Goal: Task Accomplishment & Management: Complete application form

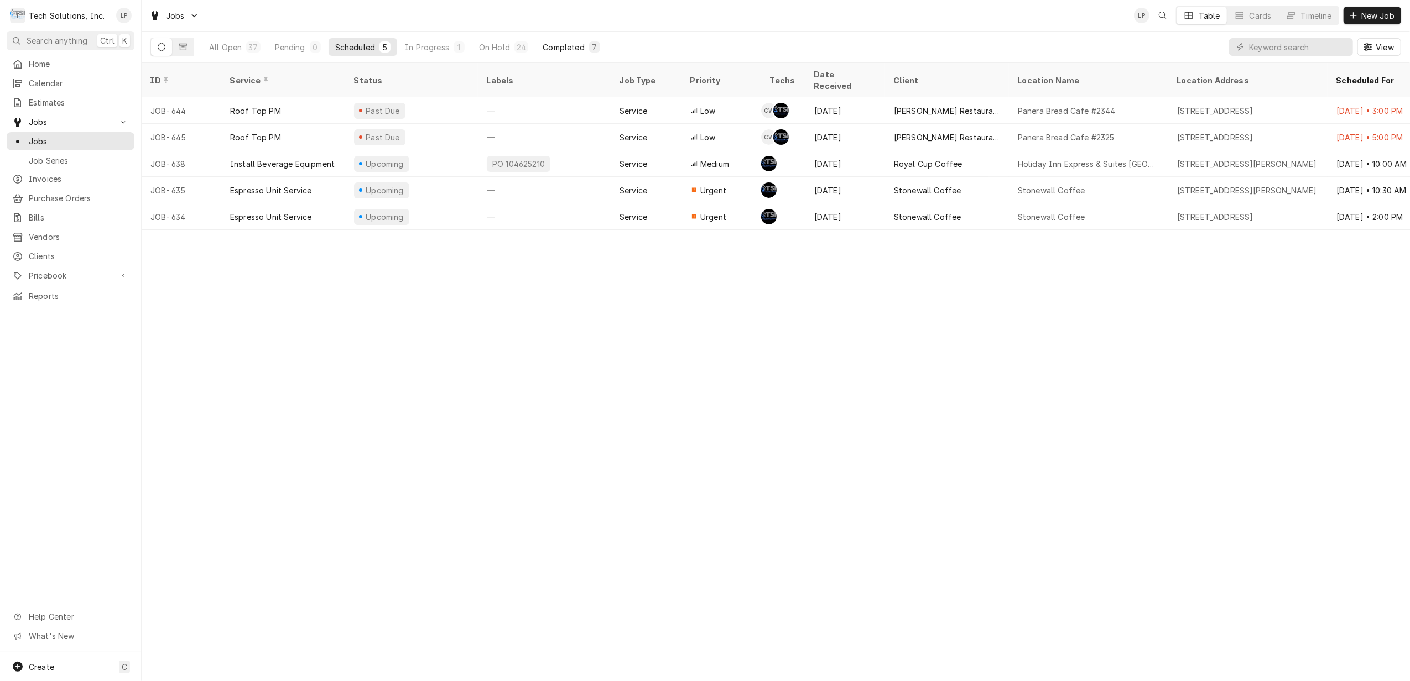
click at [547, 43] on div "Completed" at bounding box center [563, 47] width 41 height 12
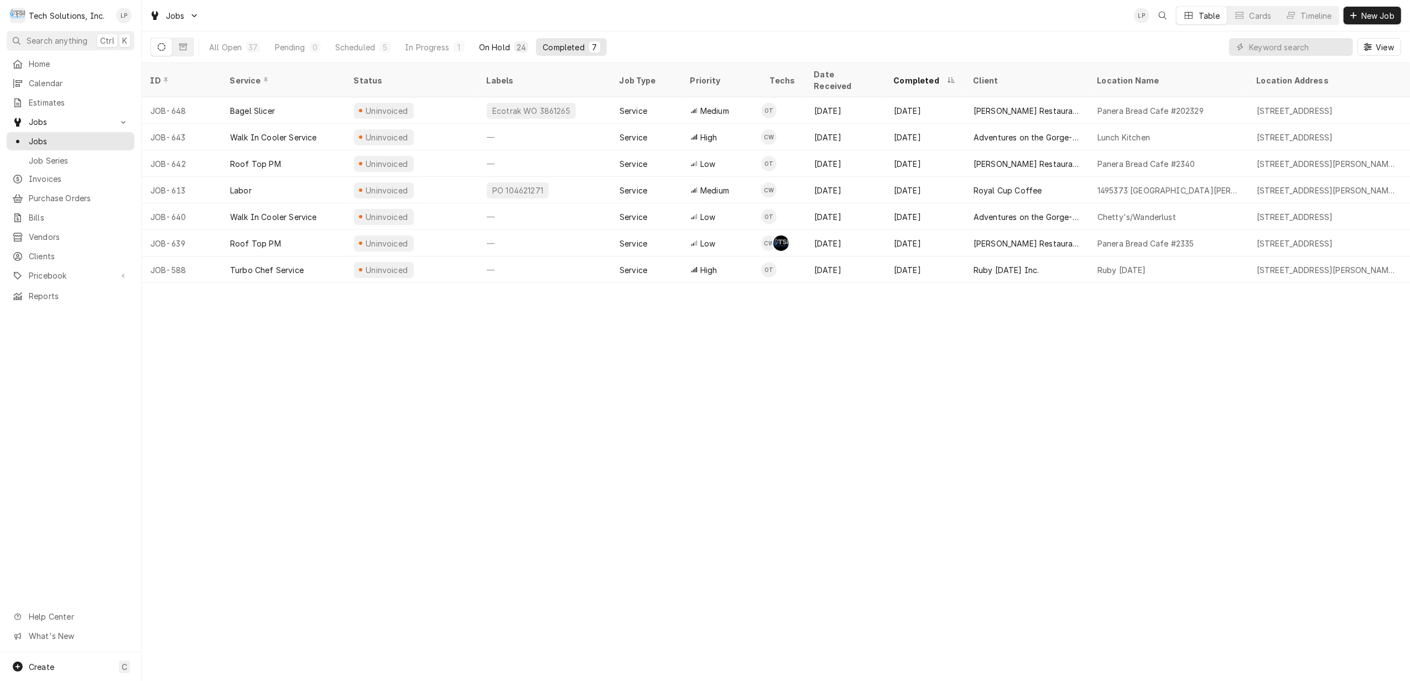
click at [495, 43] on div "On Hold" at bounding box center [494, 47] width 31 height 12
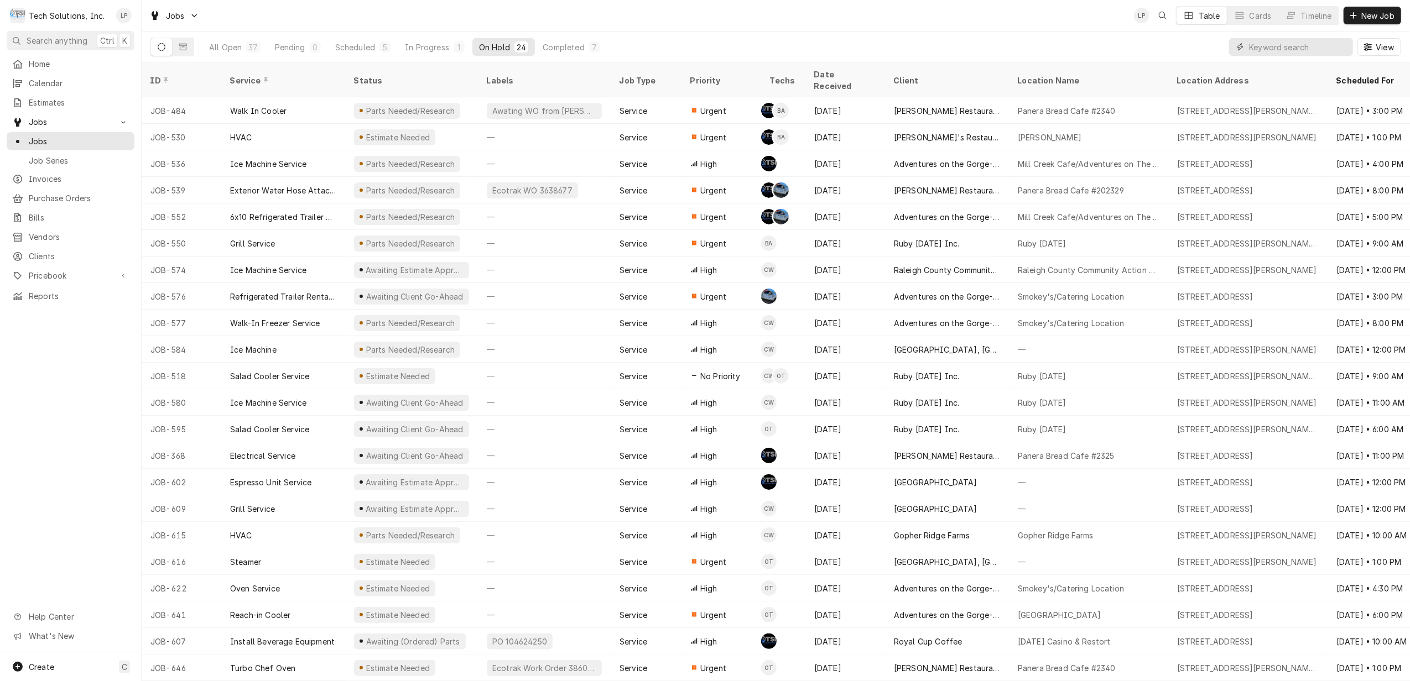
click at [1255, 44] on input "Dynamic Content Wrapper" at bounding box center [1298, 47] width 98 height 18
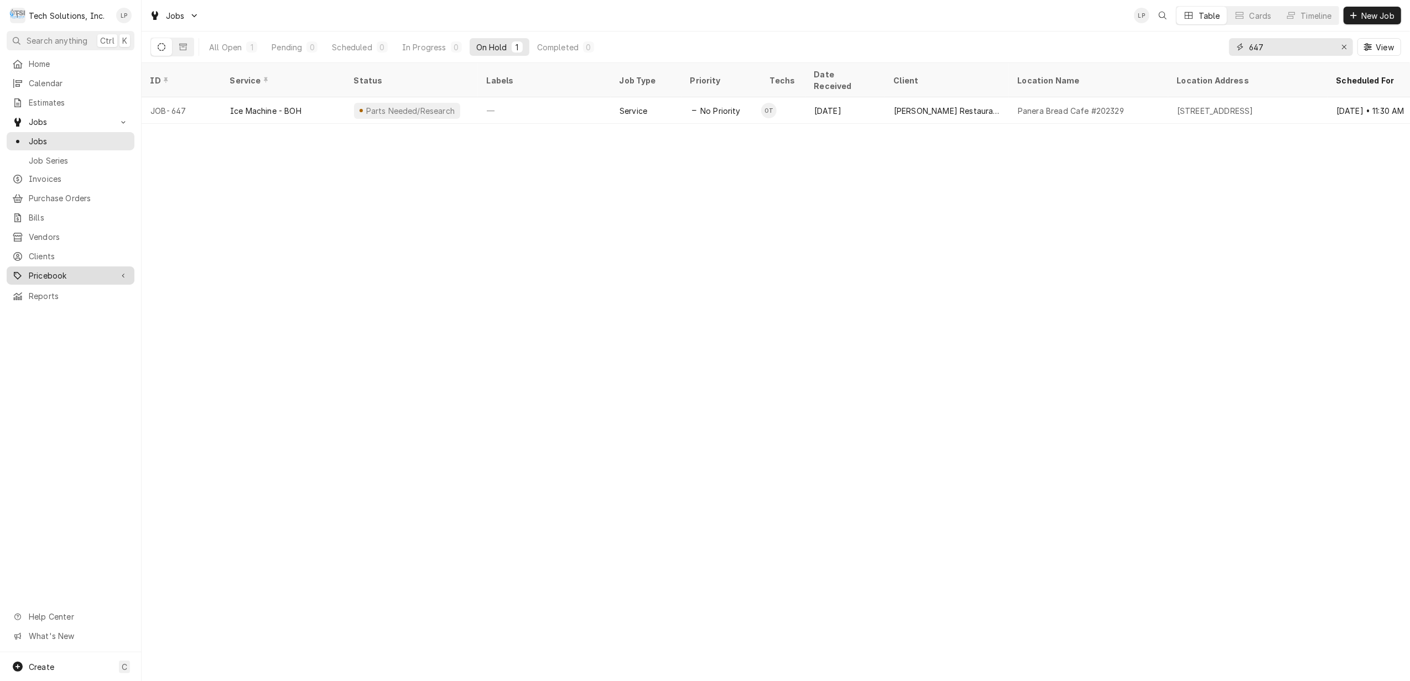
type input "647"
click at [58, 270] on span "Pricebook" at bounding box center [71, 276] width 84 height 12
click at [56, 309] on span "Parts & Materials" at bounding box center [79, 315] width 100 height 12
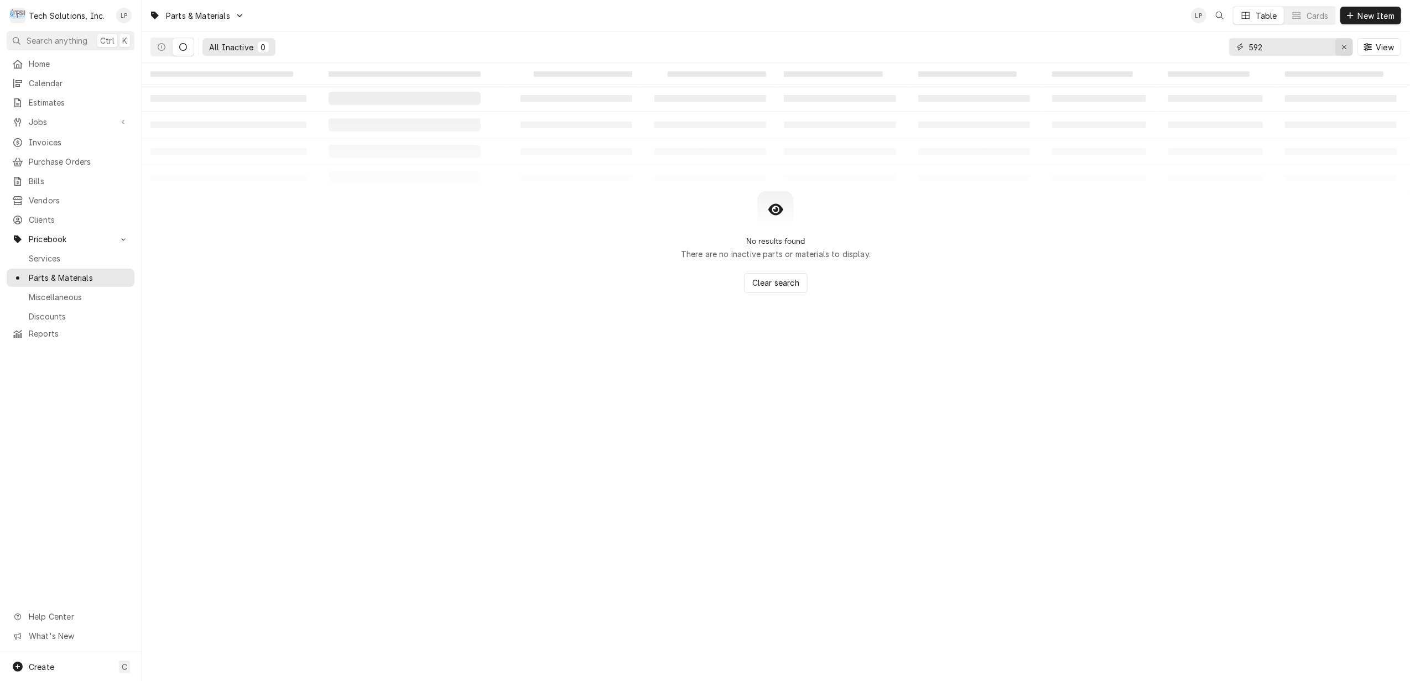
click at [1339, 45] on div "Erase input" at bounding box center [1344, 46] width 11 height 11
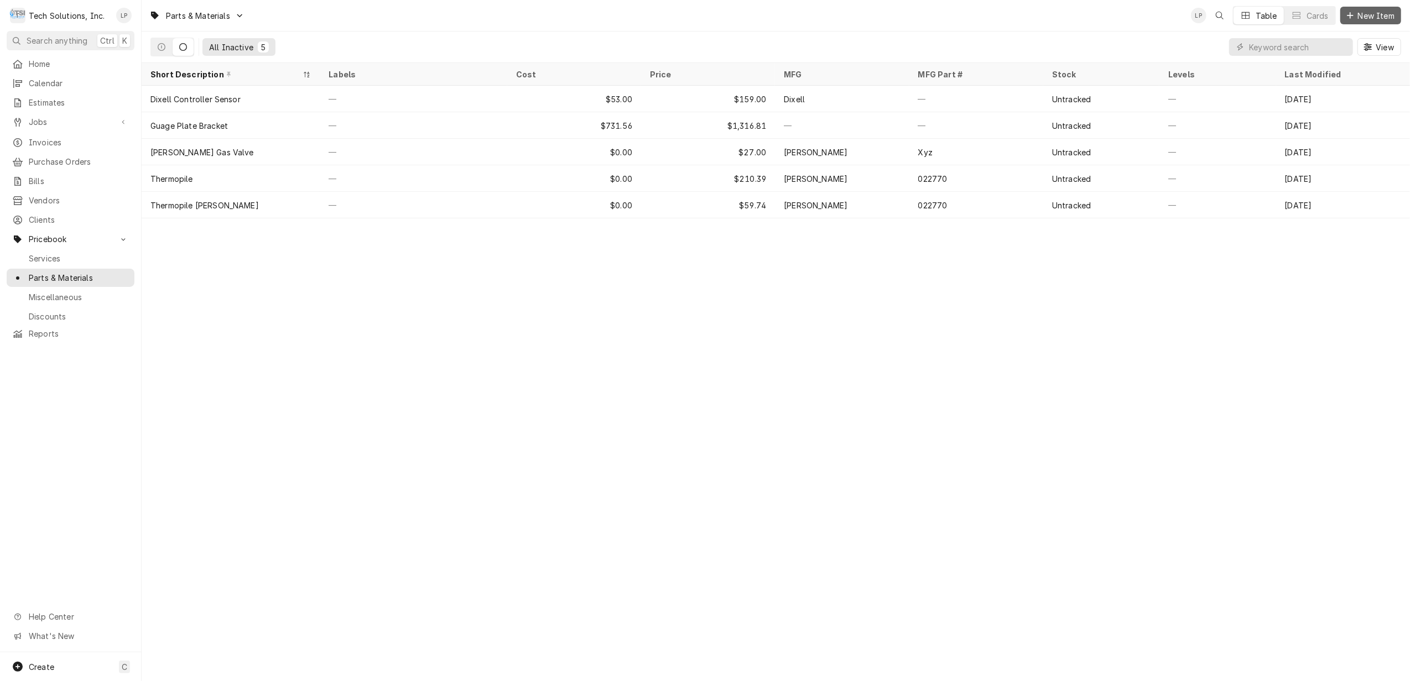
click at [1366, 18] on span "New Item" at bounding box center [1376, 16] width 41 height 12
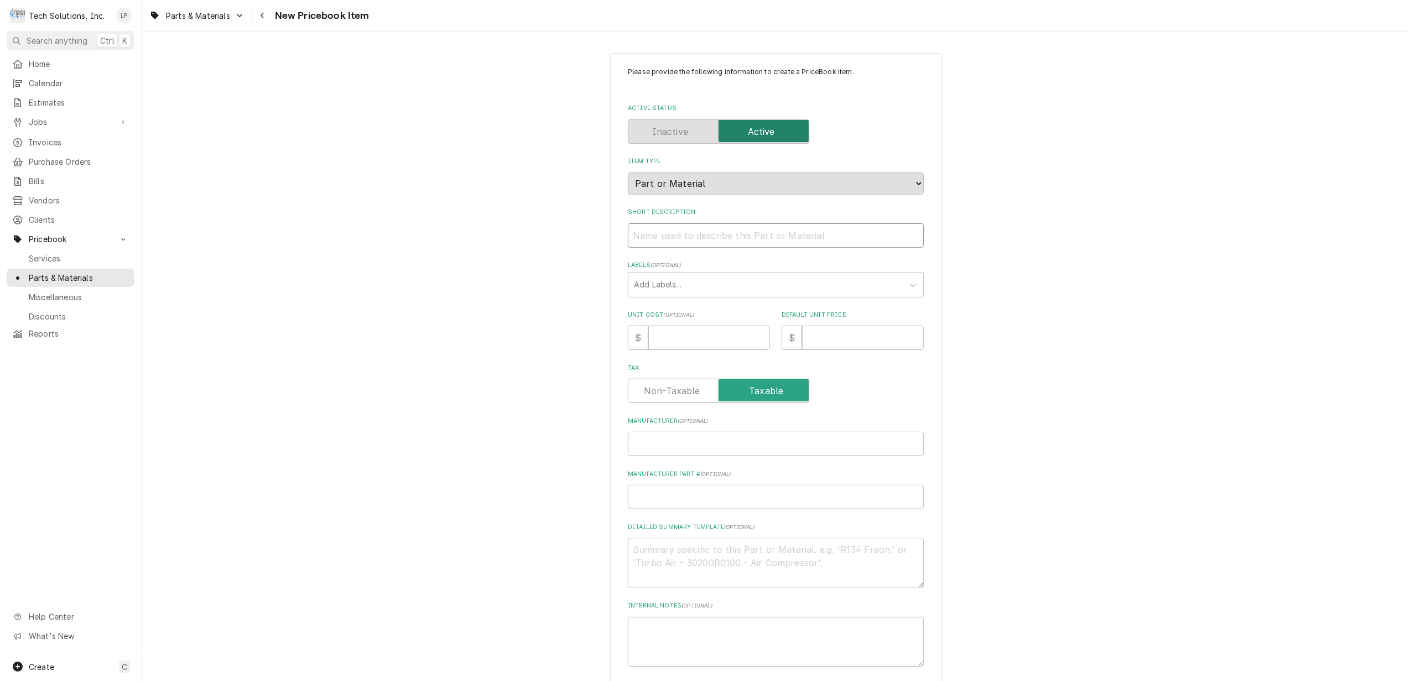
click at [844, 241] on input "Short Description" at bounding box center [776, 235] width 296 height 24
type textarea "x"
type input "B"
type textarea "x"
type input "Bi"
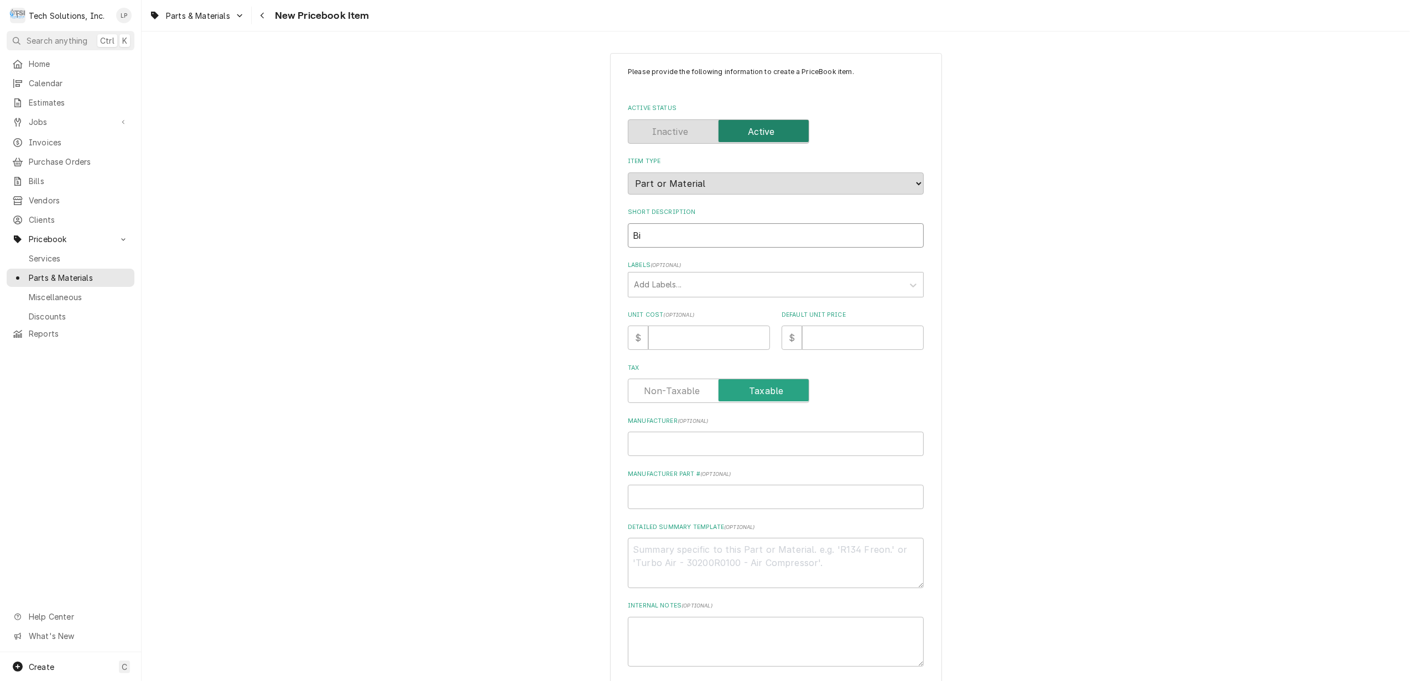
type textarea "x"
type input "Bin"
type textarea "x"
type input "Bin"
type textarea "x"
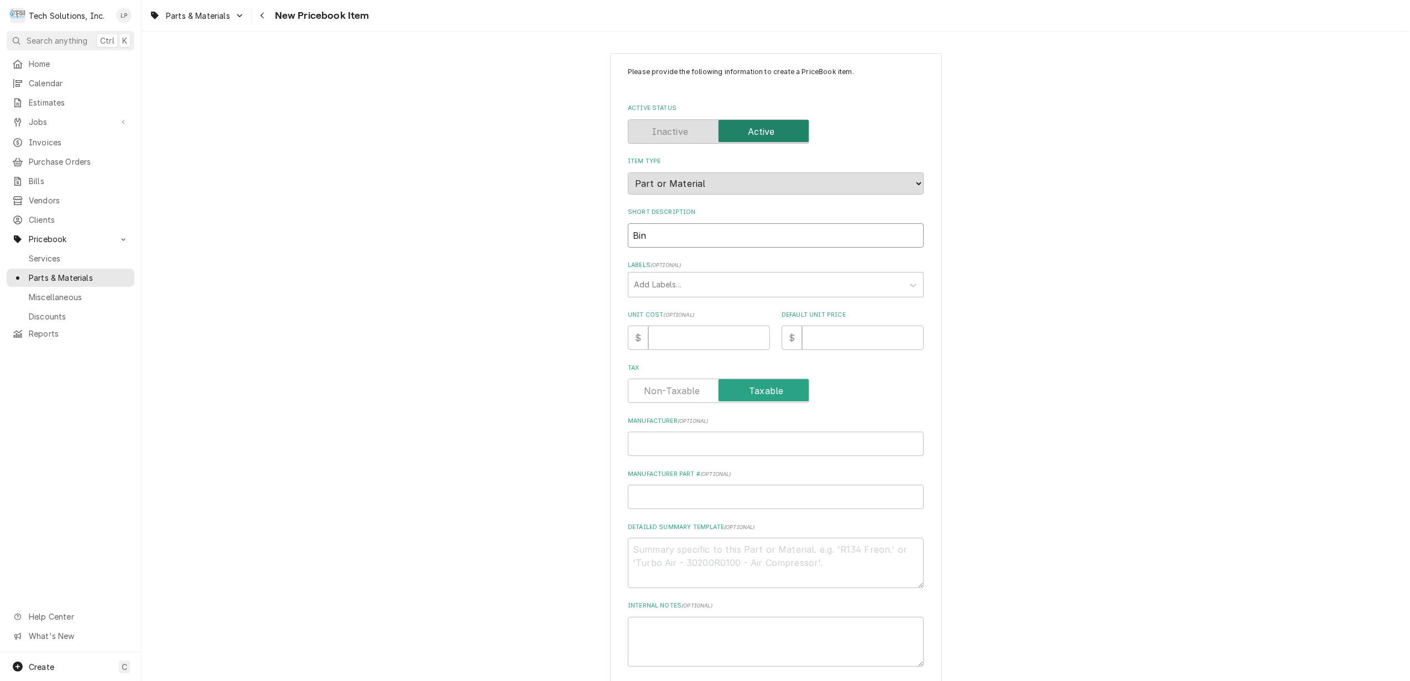
type input "Bin C"
type textarea "x"
type input "Bin Co"
type textarea "x"
type input "Bin Con"
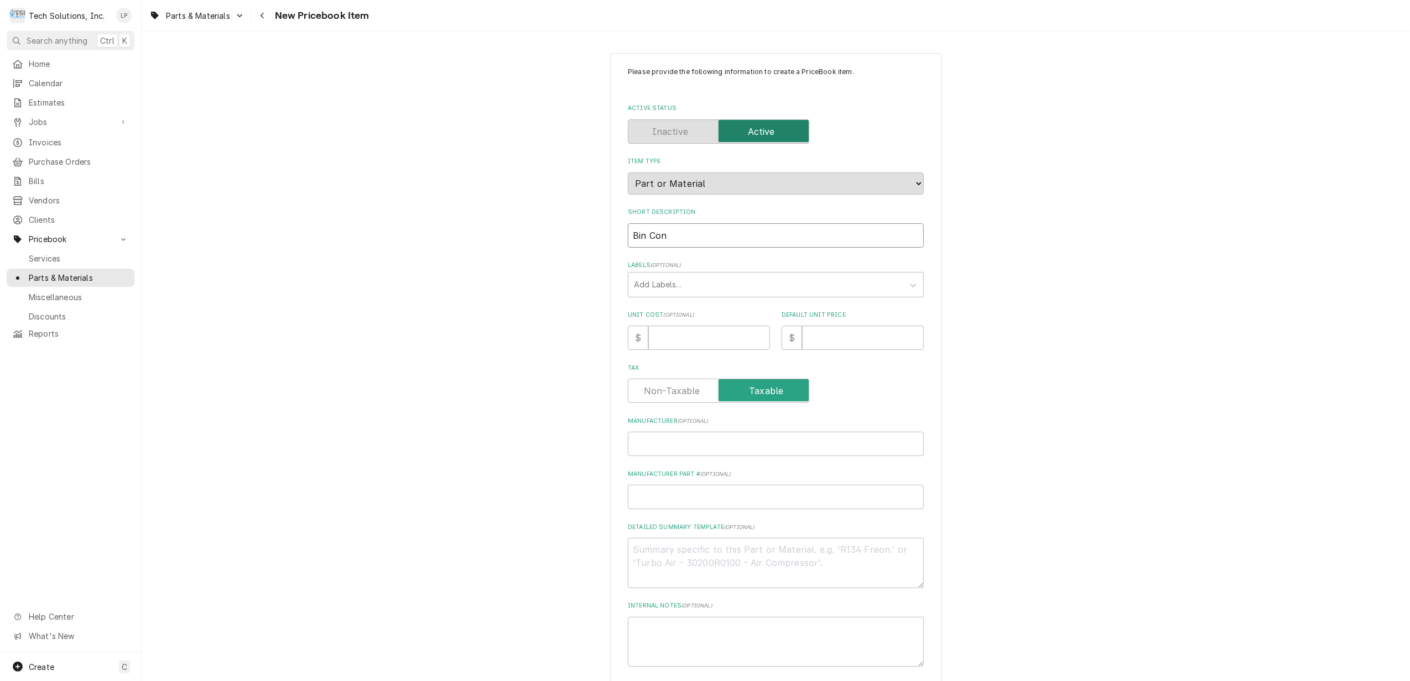
type textarea "x"
type input "Bin Cont"
type textarea "x"
type input "Bin Contr"
type textarea "x"
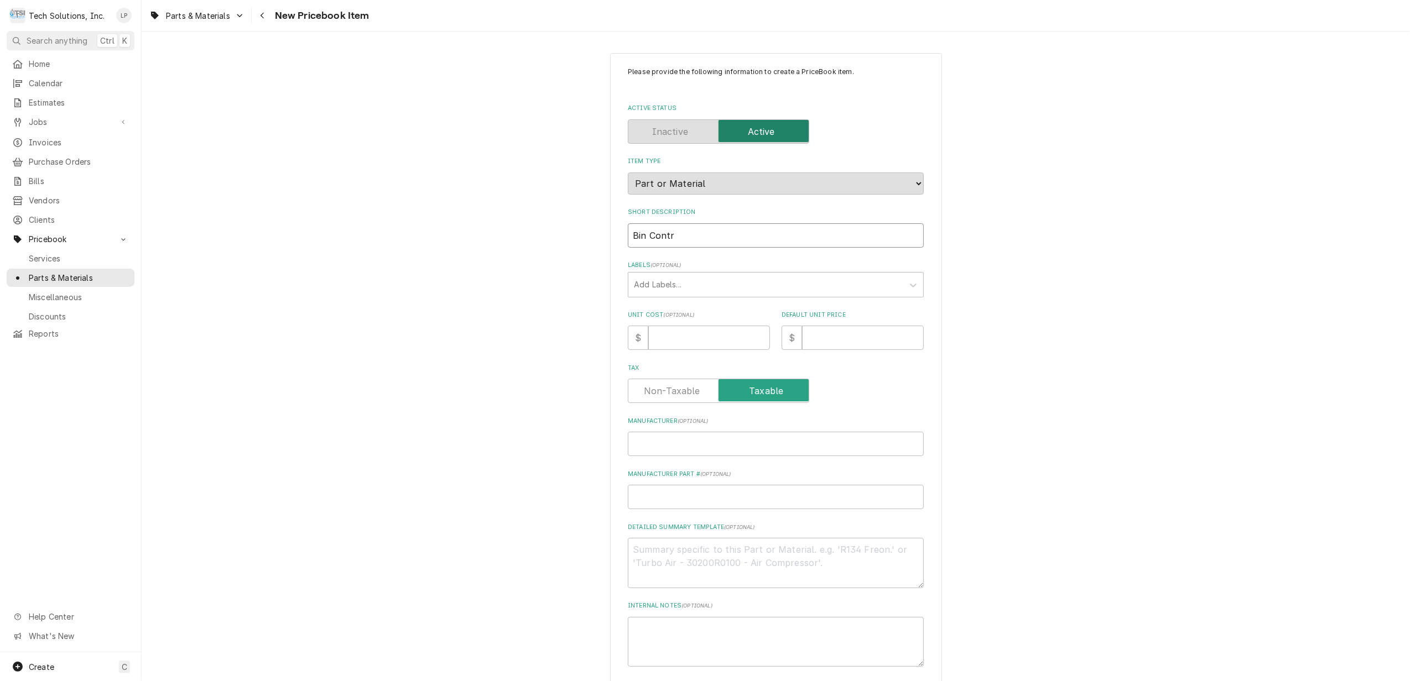
type input "Bin Contro"
type textarea "x"
type input "Bin Control"
type textarea "x"
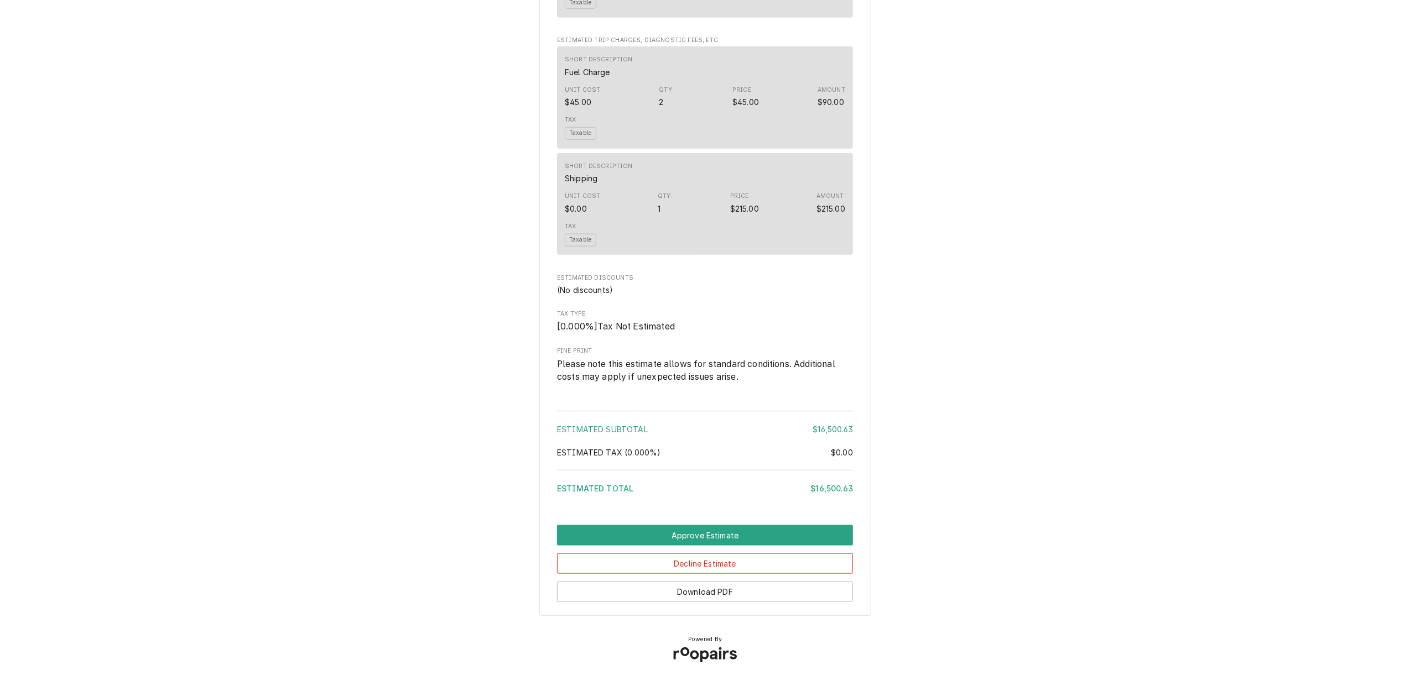
scroll to position [1265, 0]
click at [708, 534] on button "Approve Estimate" at bounding box center [705, 536] width 296 height 20
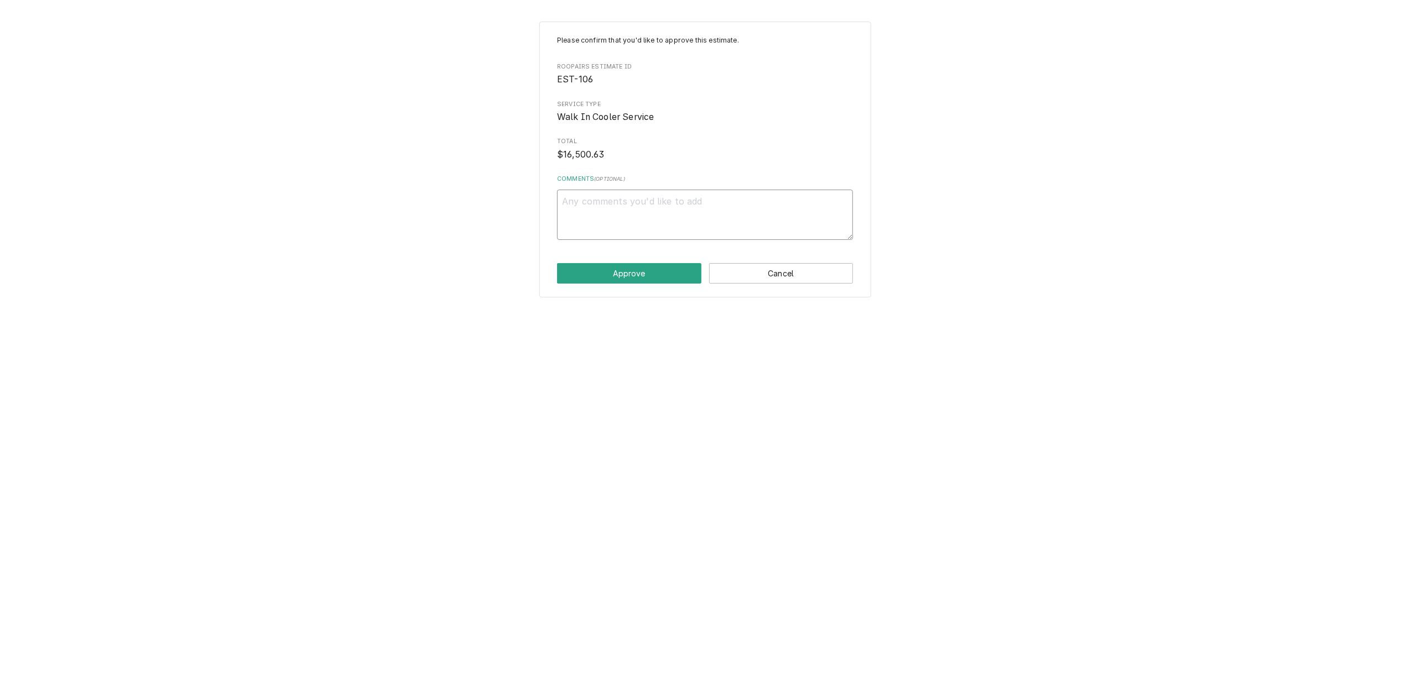
click at [647, 210] on textarea "Comments ( optional )" at bounding box center [705, 215] width 296 height 50
type textarea "x"
type textarea "A"
type textarea "x"
type textarea "An"
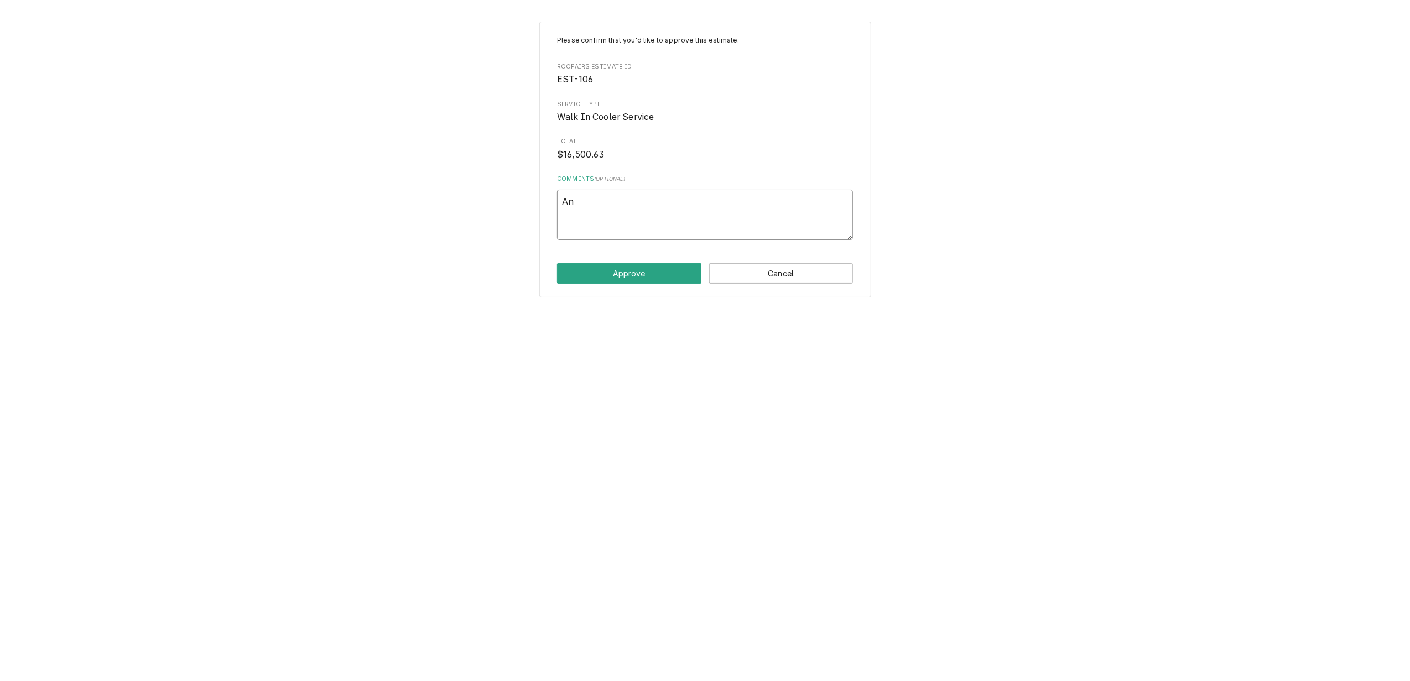
type textarea "x"
type textarea "And"
type textarea "x"
type textarea "[PERSON_NAME]"
type textarea "x"
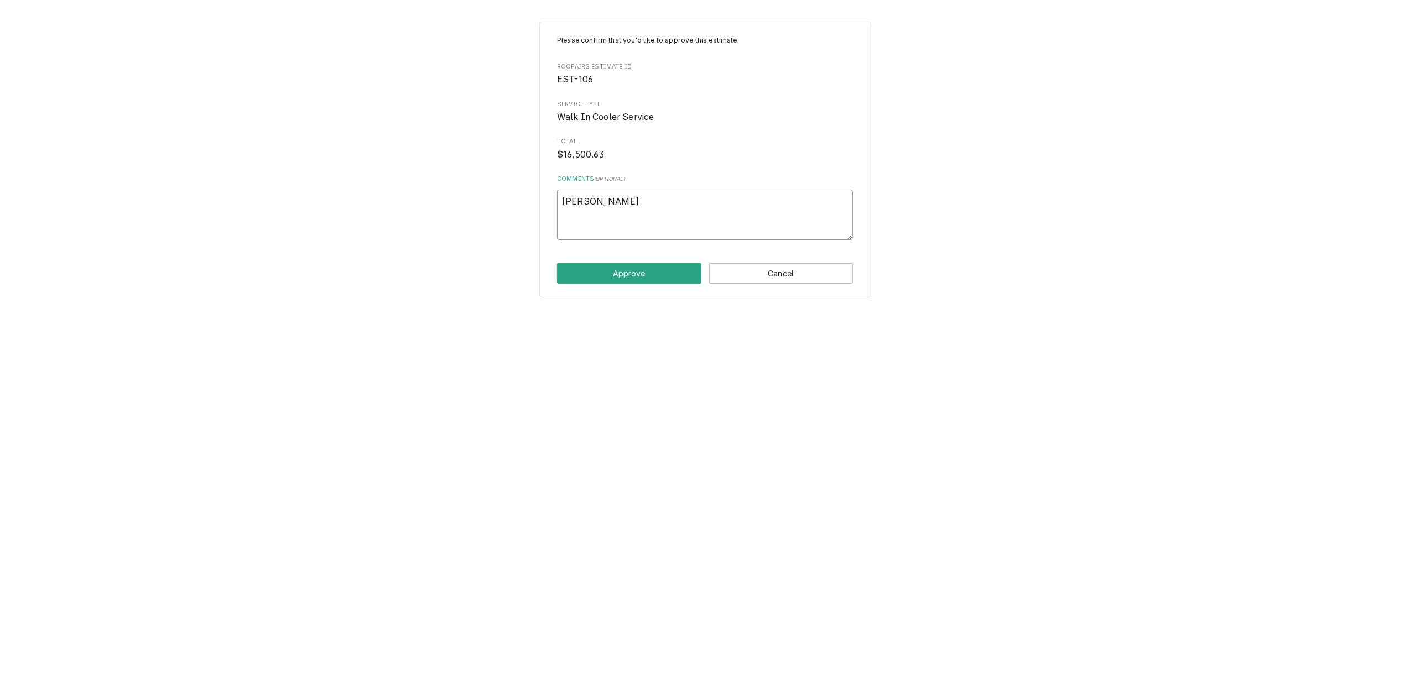
type textarea "[PERSON_NAME]"
type textarea "x"
type textarea "Andy C"
type textarea "x"
type textarea "Andy Ch"
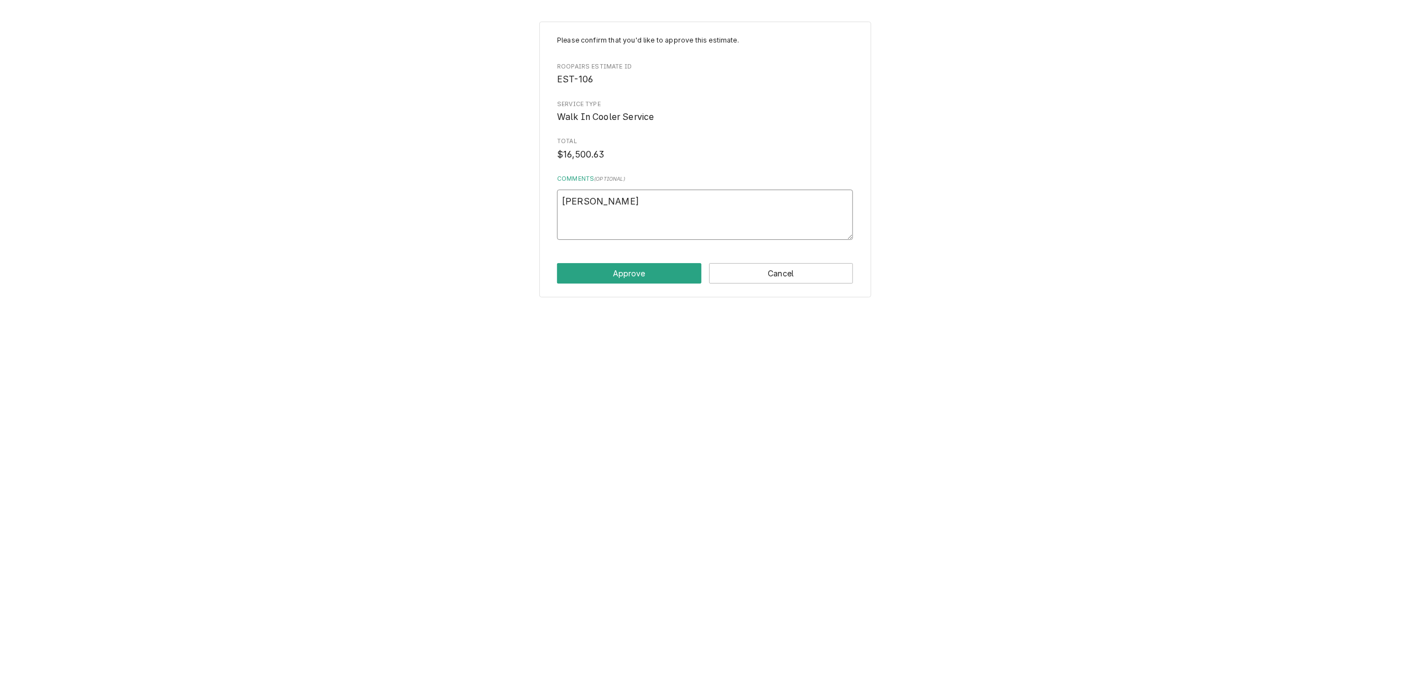
type textarea "x"
type textarea "Andy Cha"
type textarea "x"
type textarea "Andy Chan"
type textarea "x"
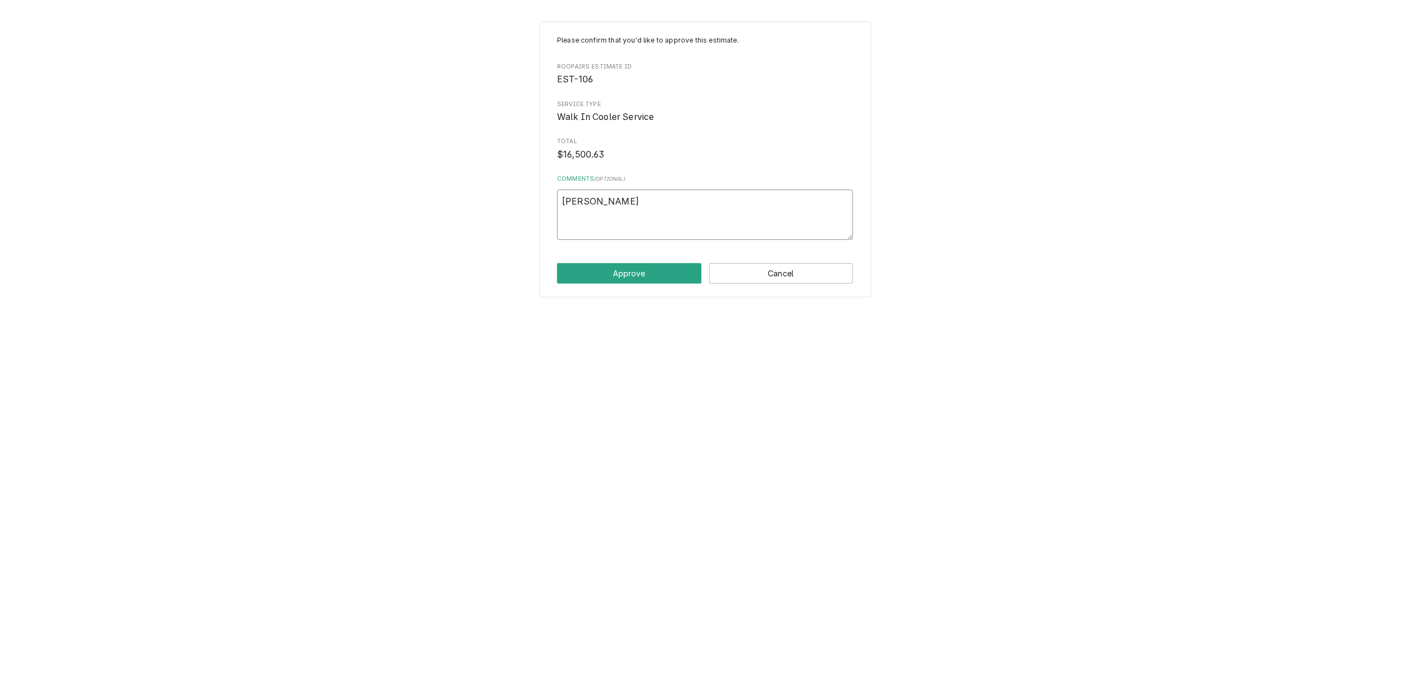
type textarea "Andy Cha"
type textarea "x"
type textarea "Andy Cham"
type textarea "x"
type textarea "Andy Chamb"
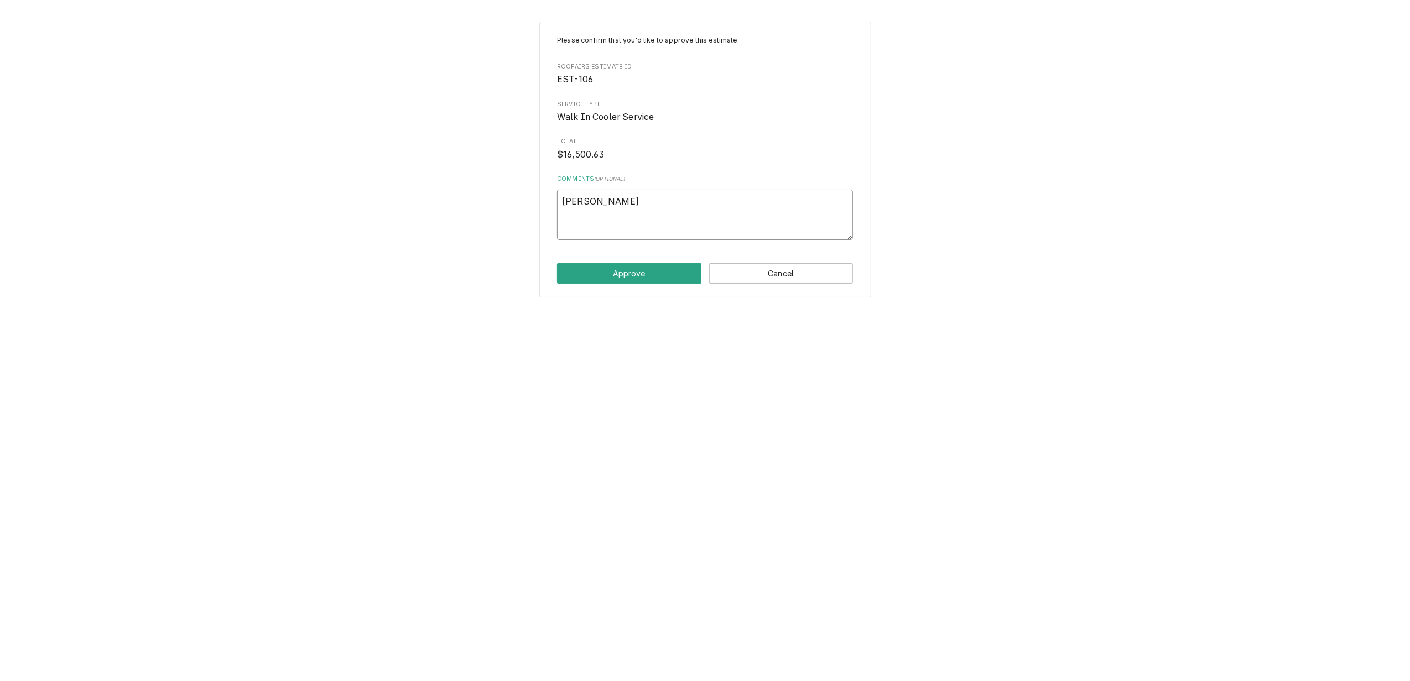
type textarea "x"
type textarea "Andy Chambe"
type textarea "x"
type textarea "Andy Chamber"
type textarea "x"
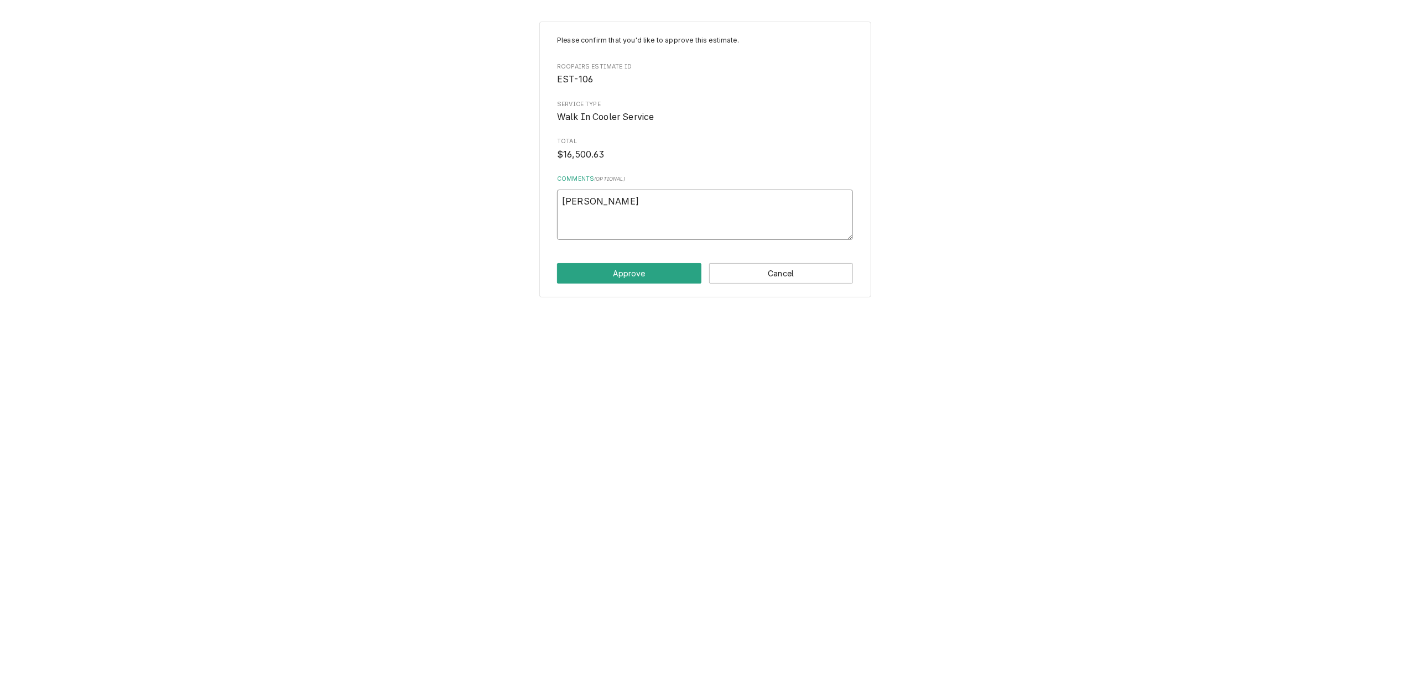
type textarea "Andy Chambers"
type textarea "x"
type textarea "Andy Chambers"
type textarea "x"
type textarea "Andy Chambers a"
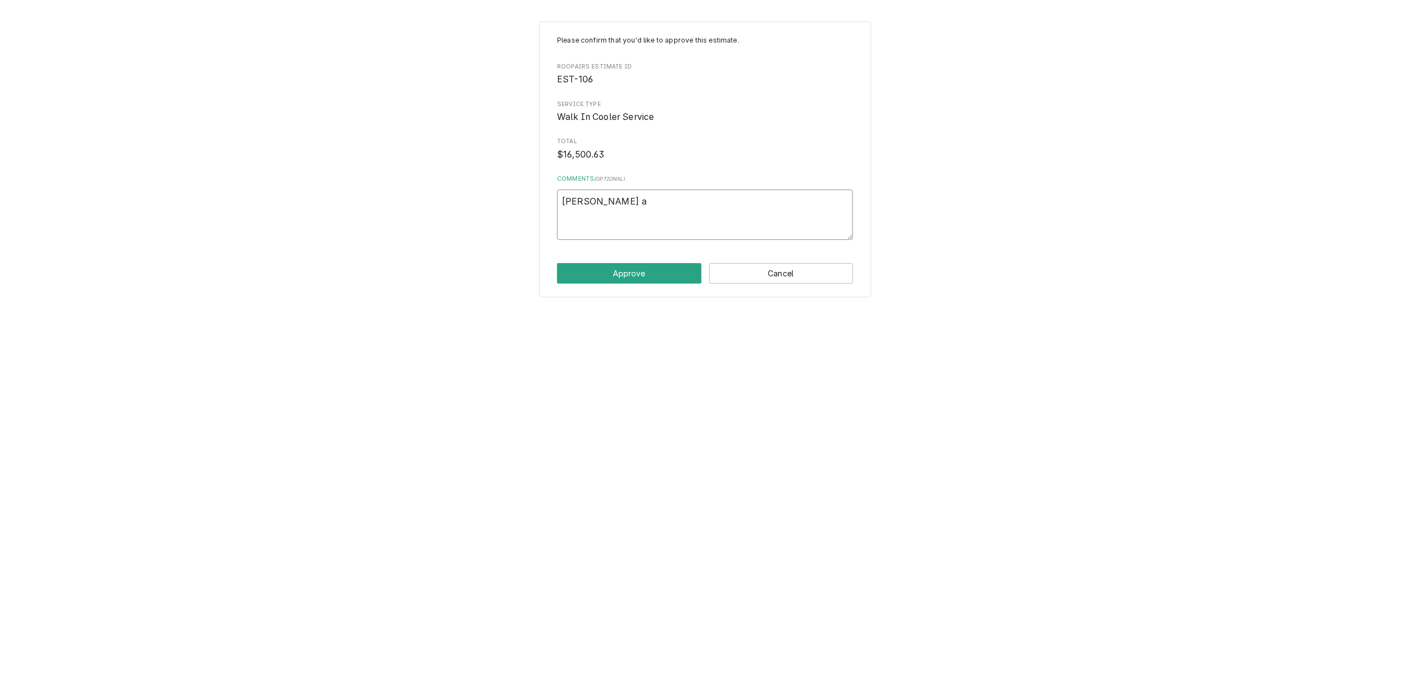
type textarea "x"
type textarea "Andy Chambers ar"
type textarea "x"
type textarea "Andy Chambers arr"
type textarea "x"
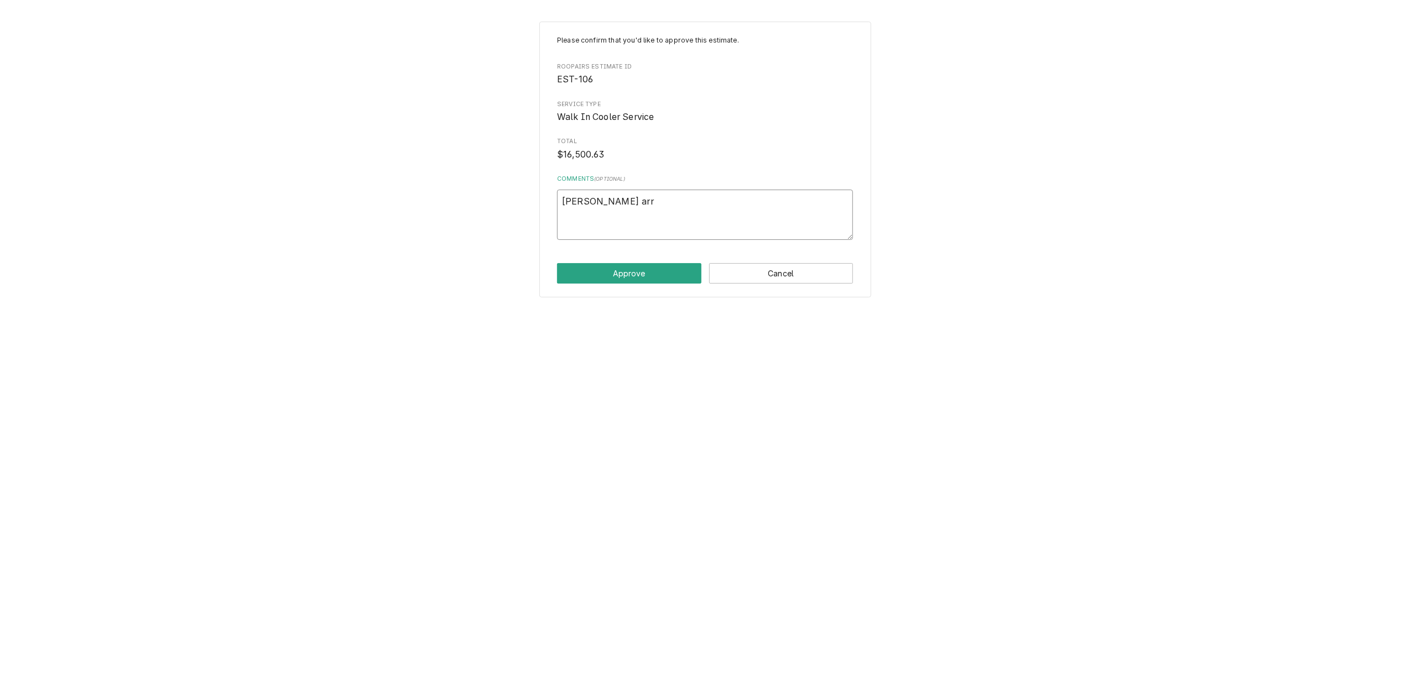
type textarea "Andy Chambers arrp"
type textarea "x"
type textarea "Andy Chambers arr"
type textarea "x"
type textarea "Andy Chambers ar"
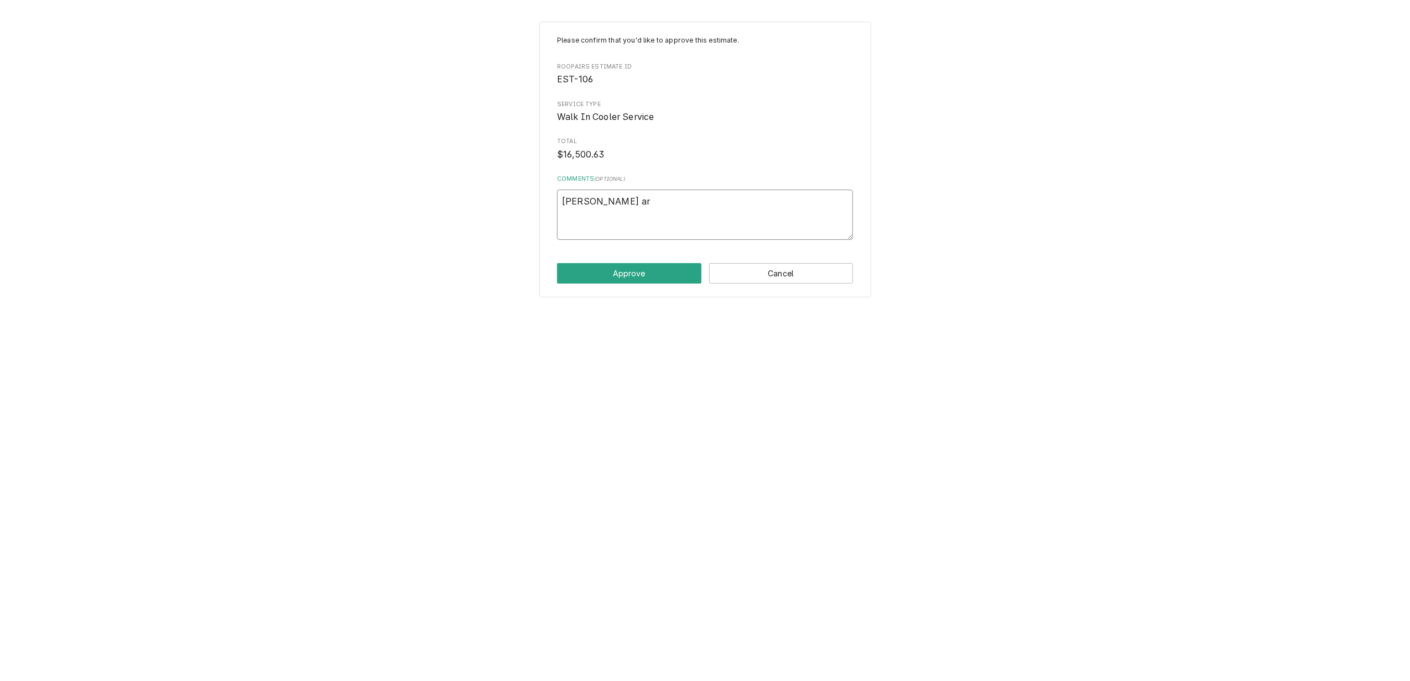
type textarea "x"
type textarea "Andy Chambers a"
type textarea "x"
type textarea "Andy Chambers"
type textarea "x"
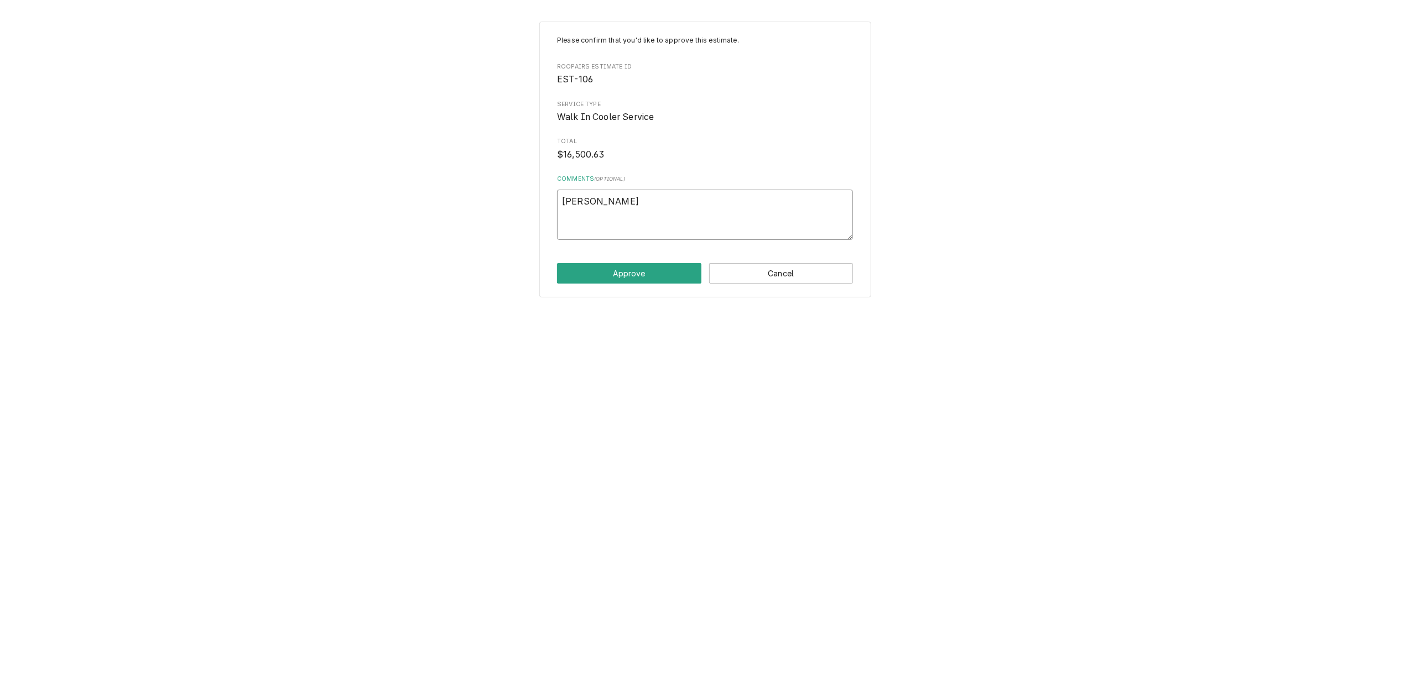
type textarea "Andy Chambers"
type textarea "x"
type textarea "Andy Chamber"
type textarea "x"
type textarea "Andy Chambe"
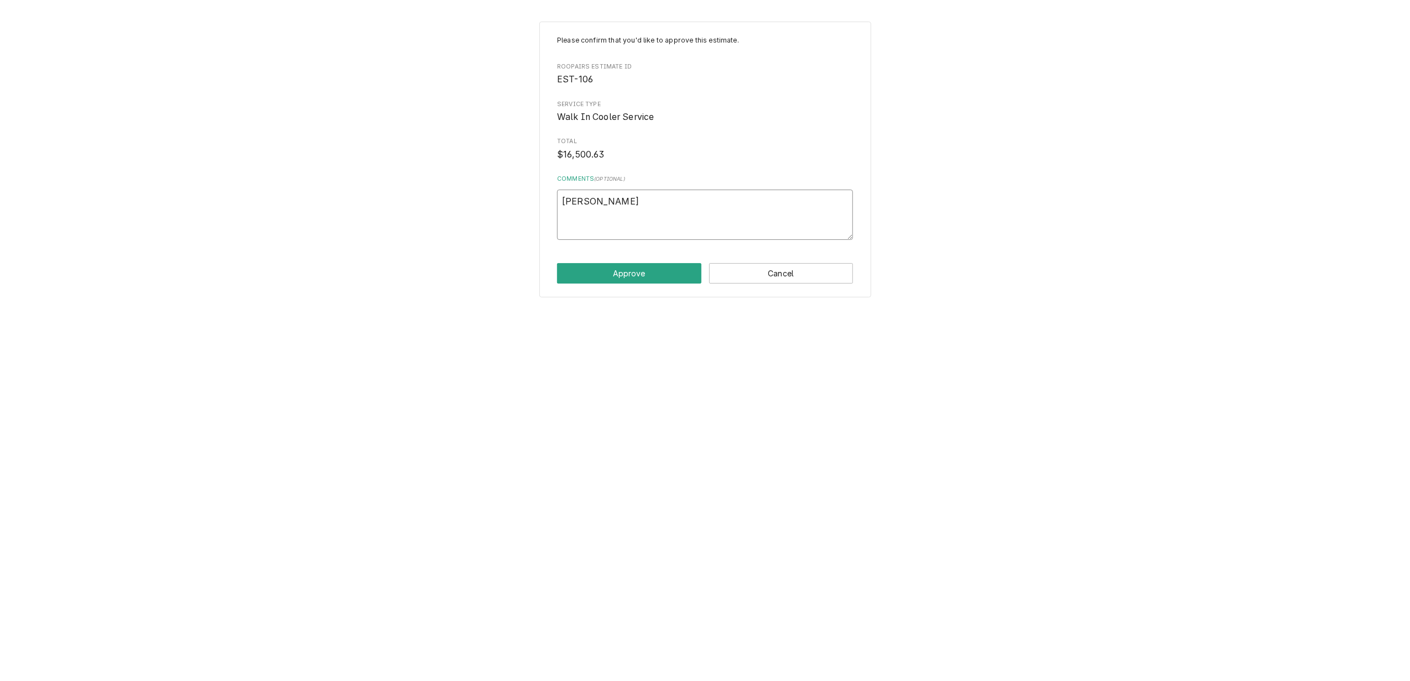
type textarea "x"
type textarea "Andy Chamb"
type textarea "x"
type textarea "Andy Cham"
type textarea "x"
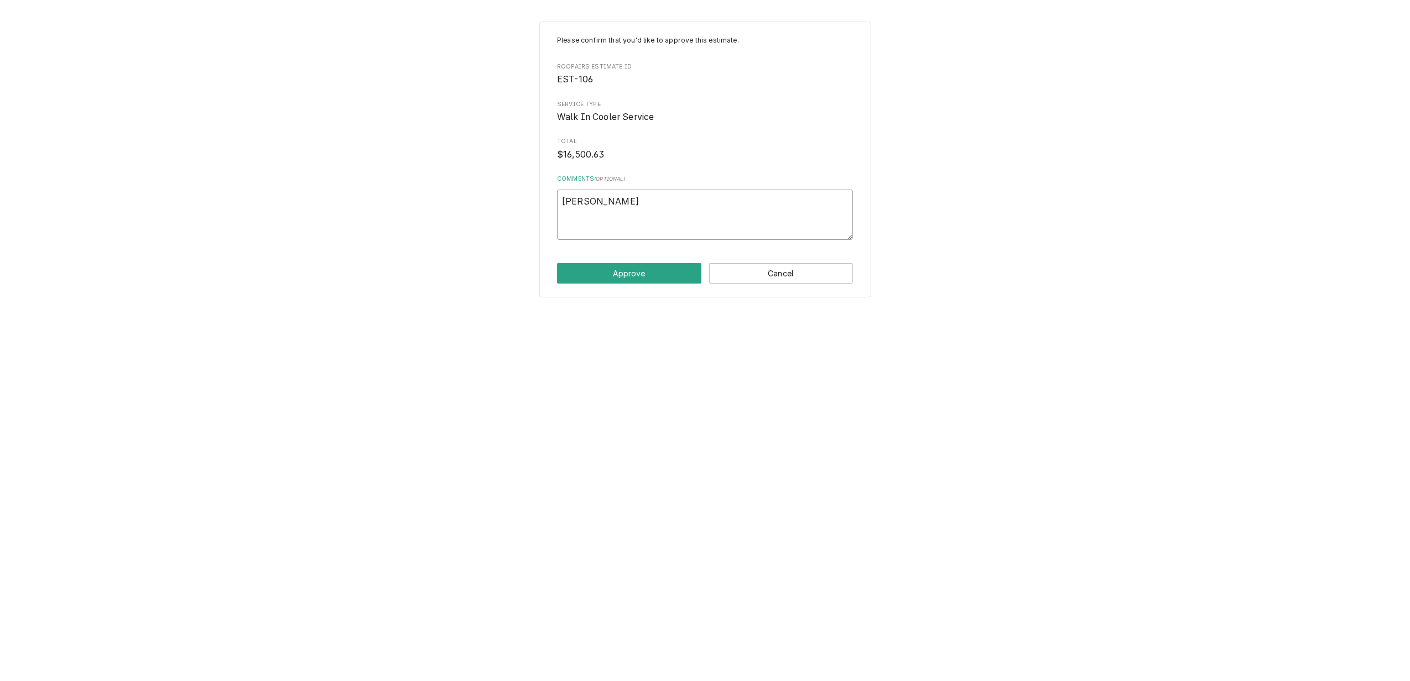
type textarea "Andy Cha"
type textarea "x"
type textarea "Andy Ch"
type textarea "x"
type textarea "Andy C"
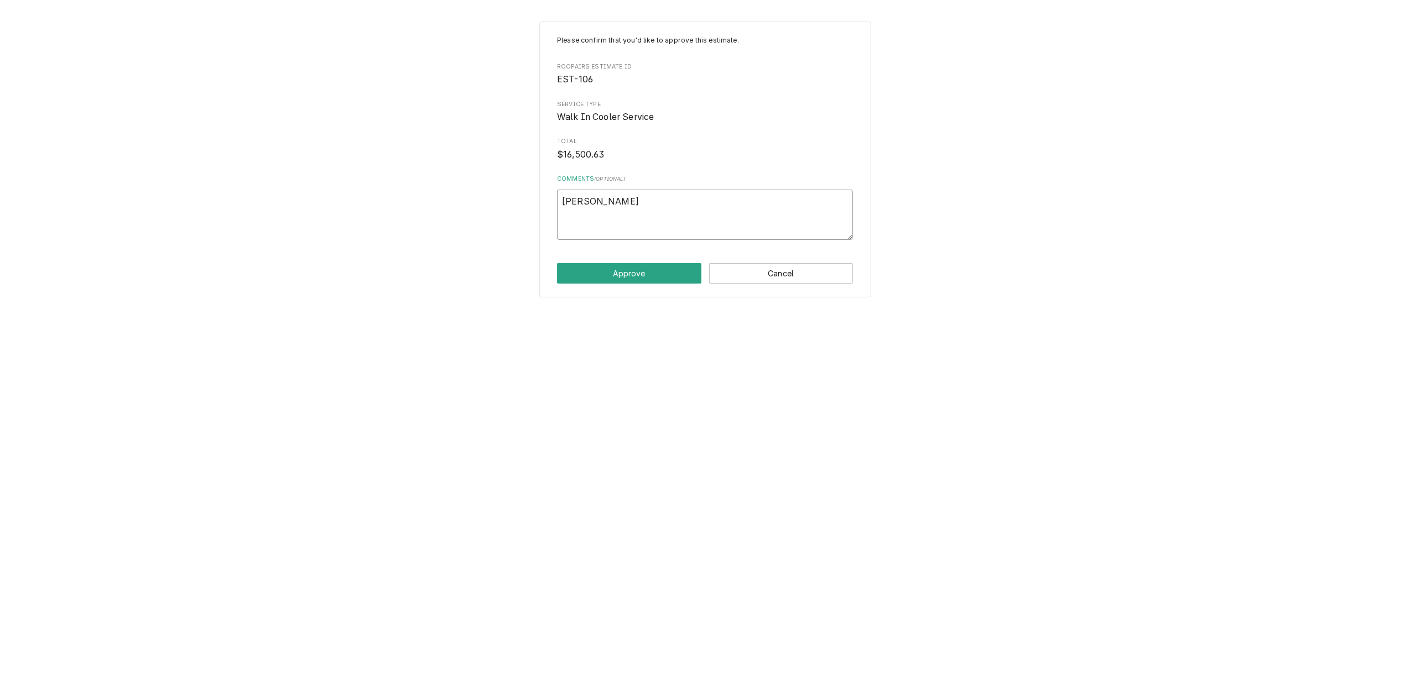
type textarea "x"
type textarea "Andy"
type textarea "x"
type textarea "Andy"
type textarea "x"
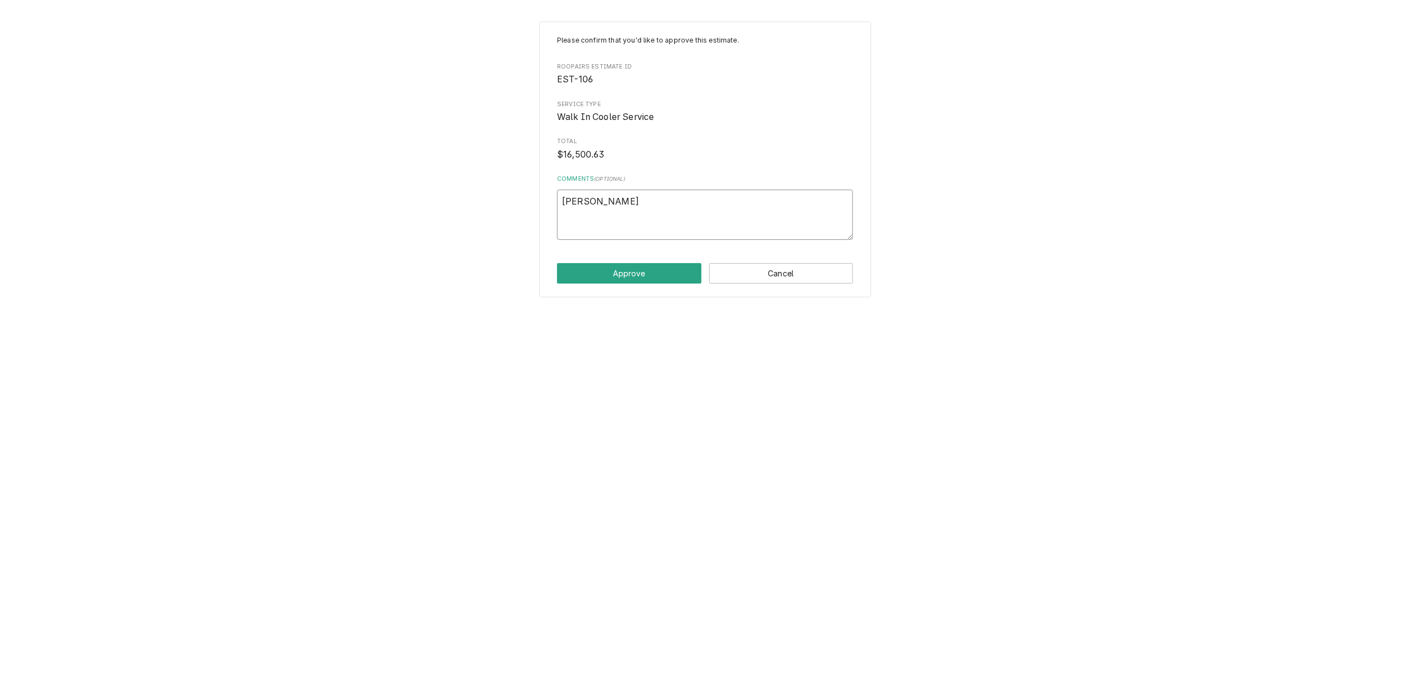
type textarea "And"
type textarea "x"
type textarea "An"
type textarea "x"
type textarea "A"
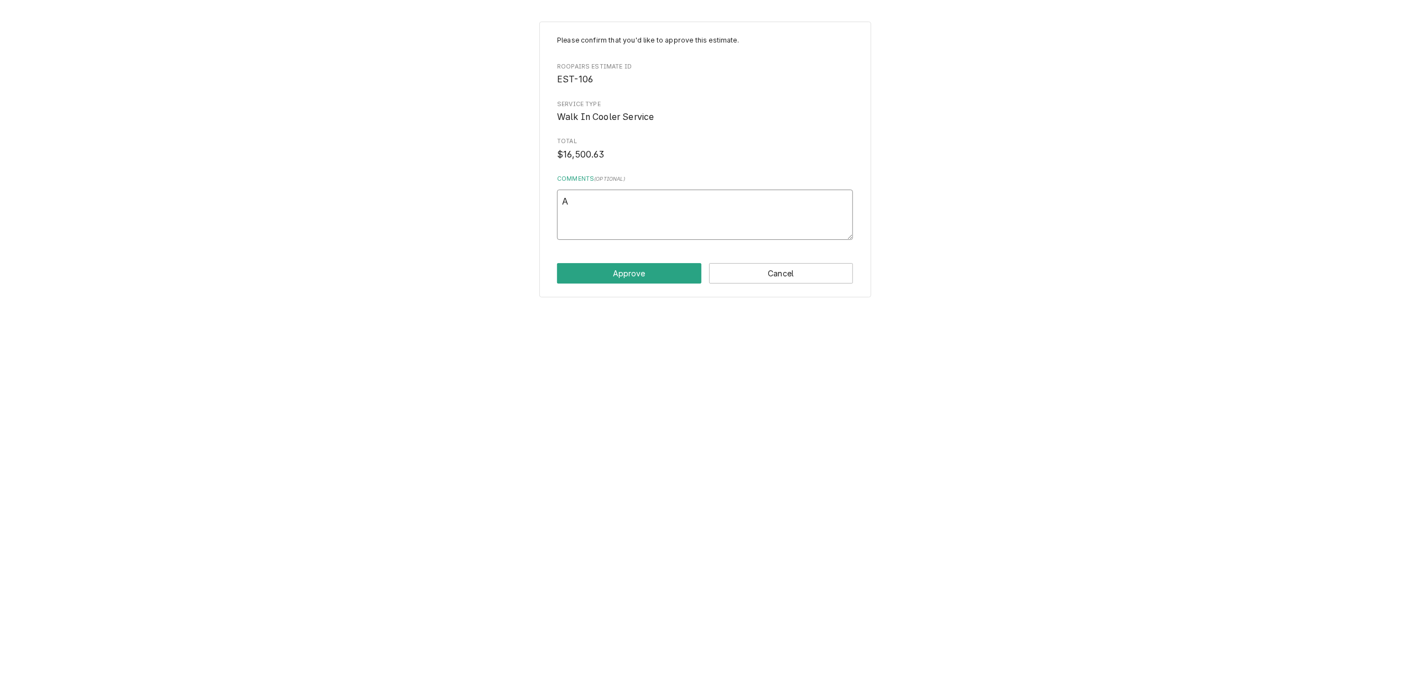
type textarea "x"
type textarea "9"
type textarea "x"
type textarea "9/"
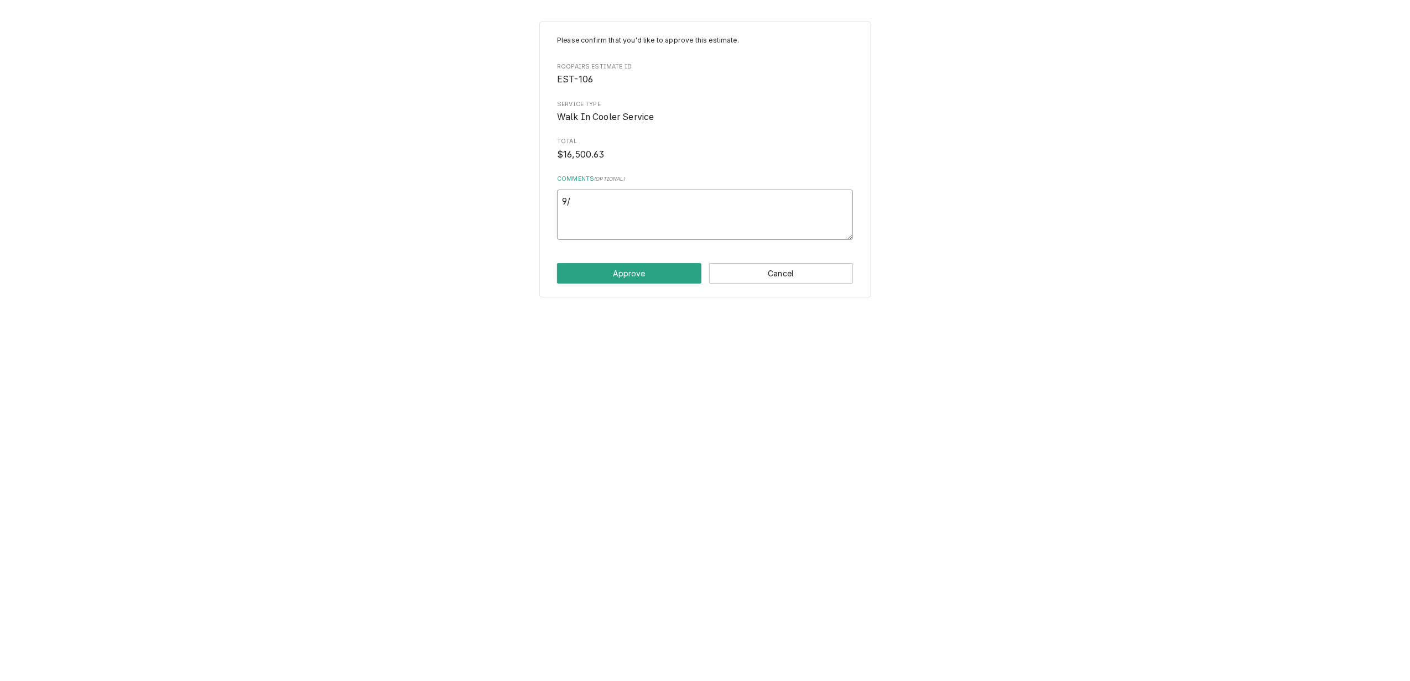
type textarea "x"
type textarea "9/2"
type textarea "x"
type textarea "9/2/"
type textarea "x"
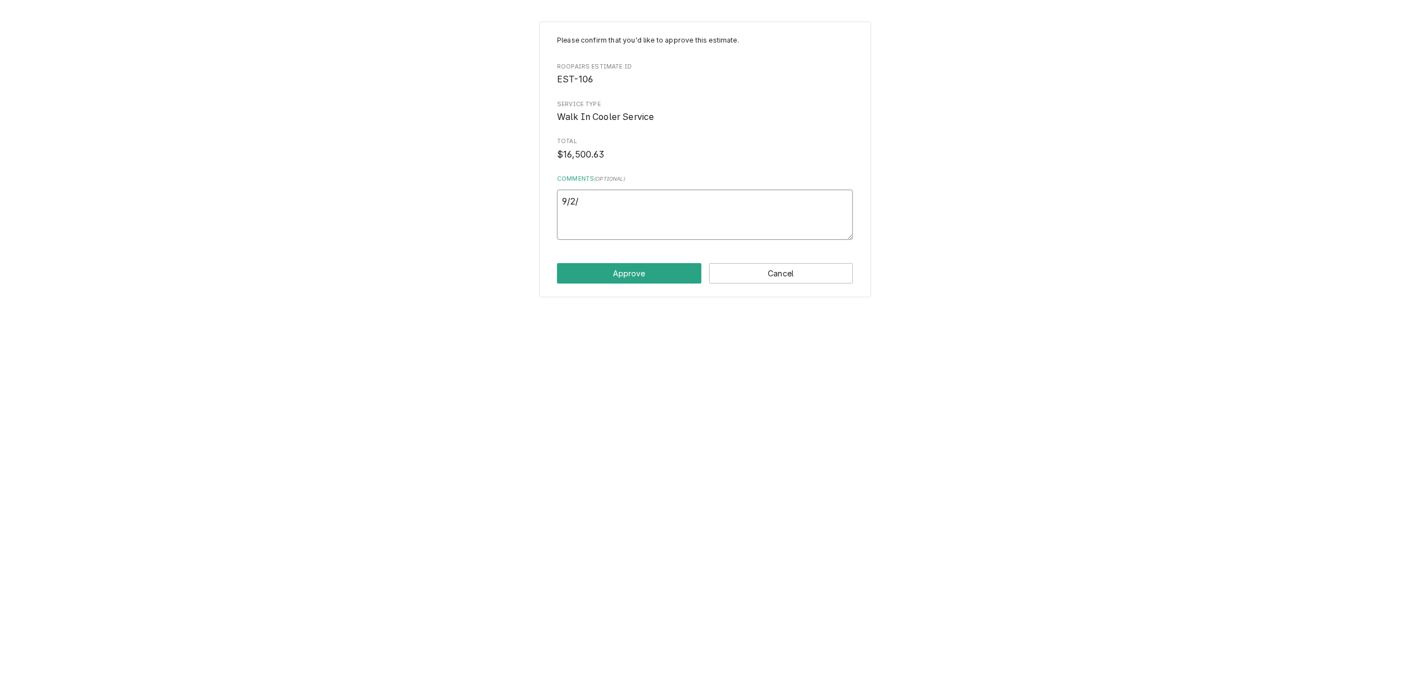
type textarea "9/2/2"
type textarea "x"
type textarea "9/2/25"
type textarea "x"
type textarea "9/2/25"
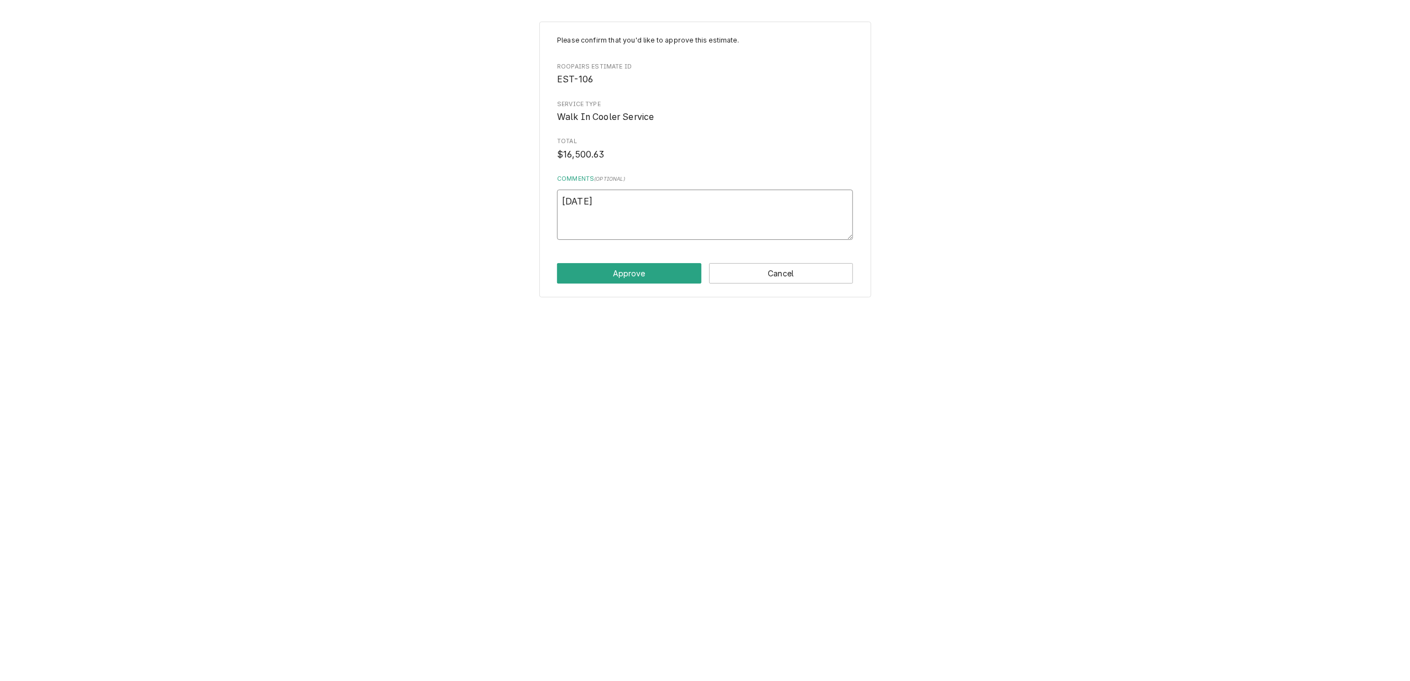
paste textarea "Approved . Please update me on install date Andy Chambers| Regional Director of…"
type textarea "x"
type textarea "9/2/25 Approved . Please update me on install date Andy Chambers| Regional Dire…"
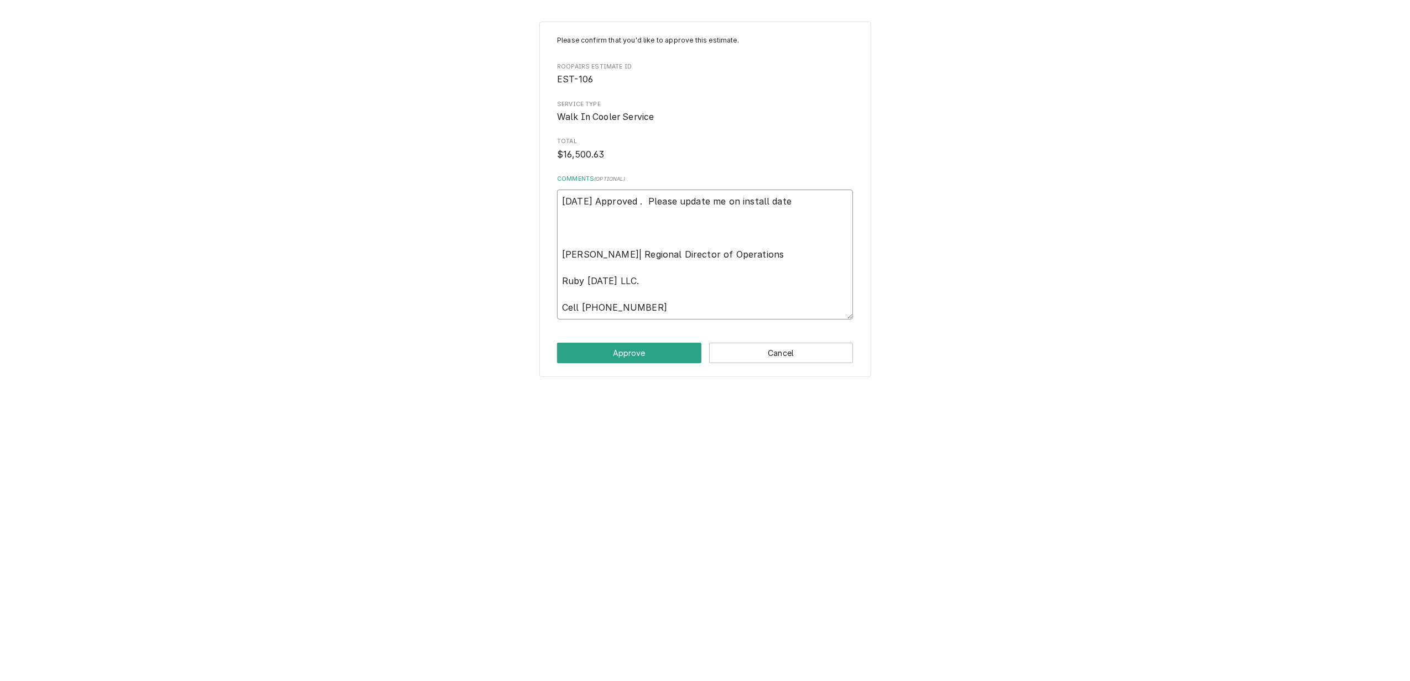
click at [574, 227] on textarea "9/2/25 Approved . Please update me on install date Andy Chambers| Regional Dire…" at bounding box center [705, 255] width 296 height 130
type textarea "x"
type textarea "9/2/25 Approved . Please update me on install date Andy Chambers| Regional Dire…"
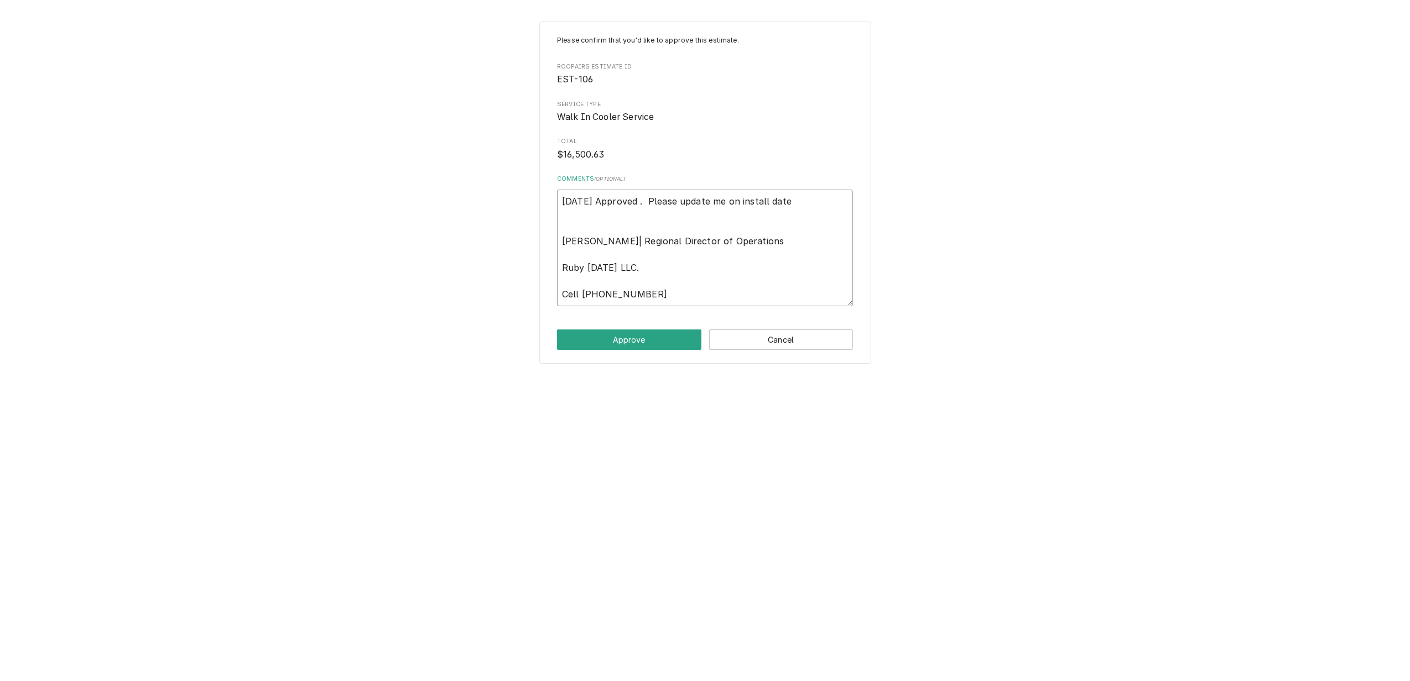
type textarea "x"
type textarea "9/2/25 Approved . Please update me on install date Andy Chambers| Regional Dire…"
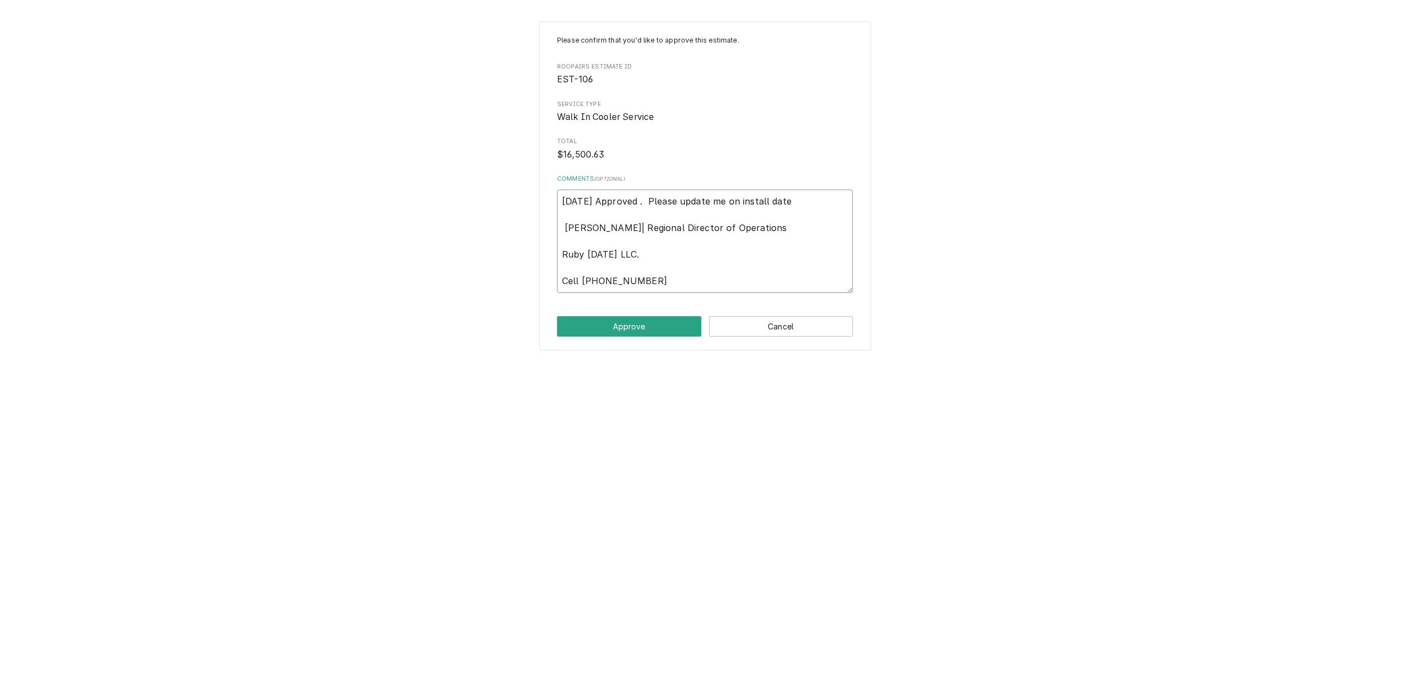
click at [565, 212] on textarea "9/2/25 Approved . Please update me on install date Andy Chambers| Regional Dire…" at bounding box center [705, 241] width 296 height 103
type textarea "x"
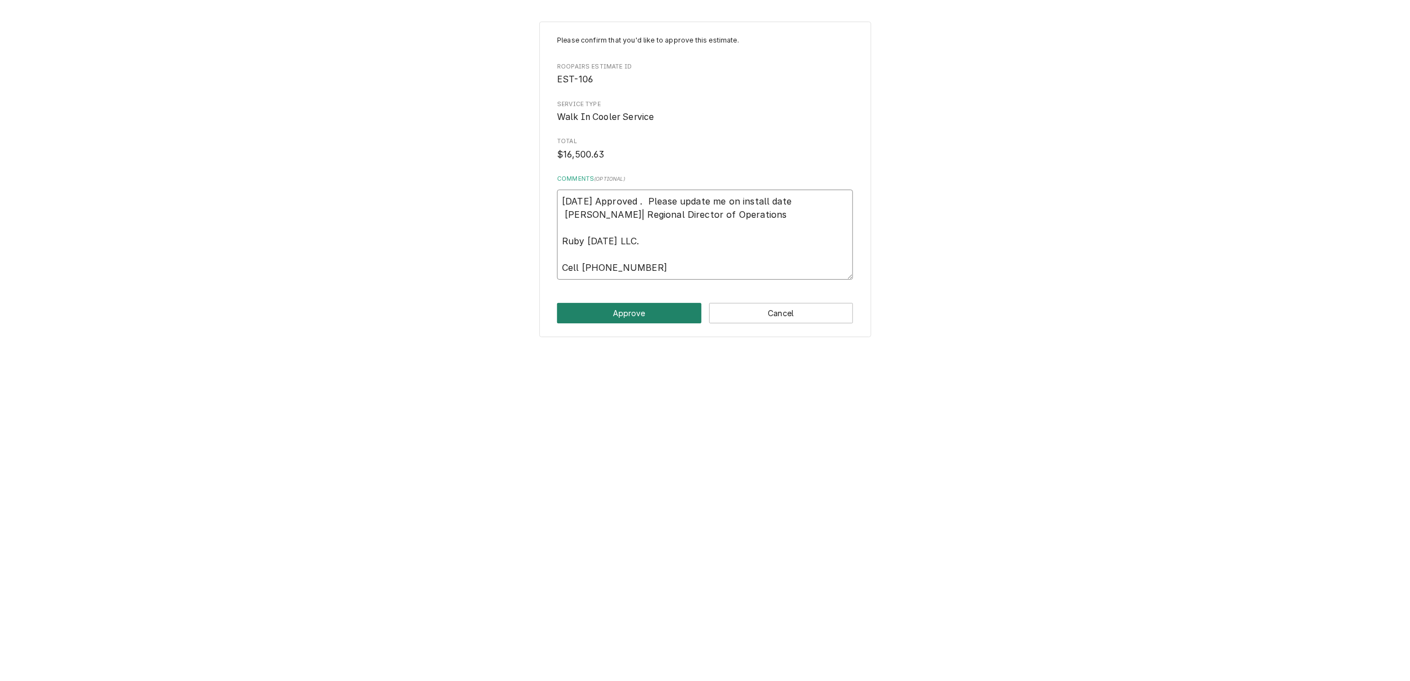
type textarea "[DATE] Approved . Please update me on install date [PERSON_NAME]| Regional Dire…"
click at [614, 311] on button "Approve" at bounding box center [629, 313] width 144 height 20
type textarea "x"
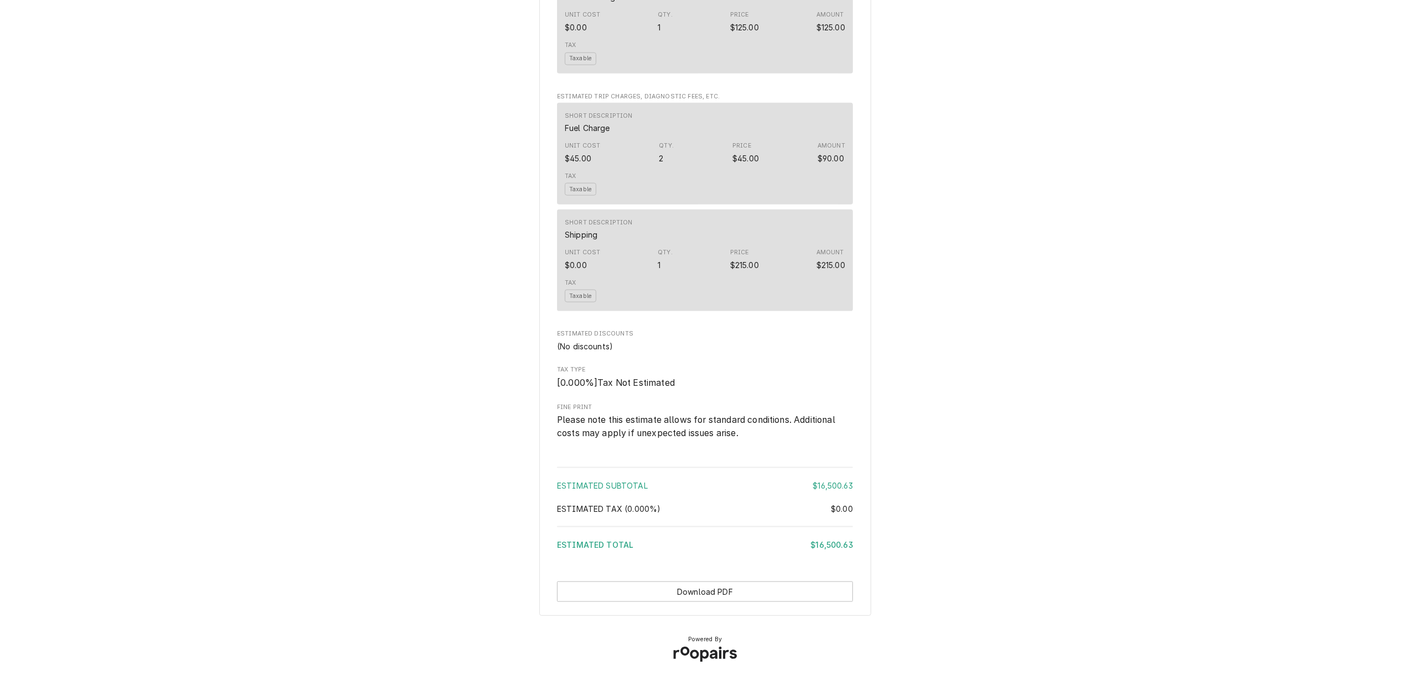
scroll to position [1310, 0]
click at [729, 597] on button "Download PDF" at bounding box center [705, 592] width 296 height 20
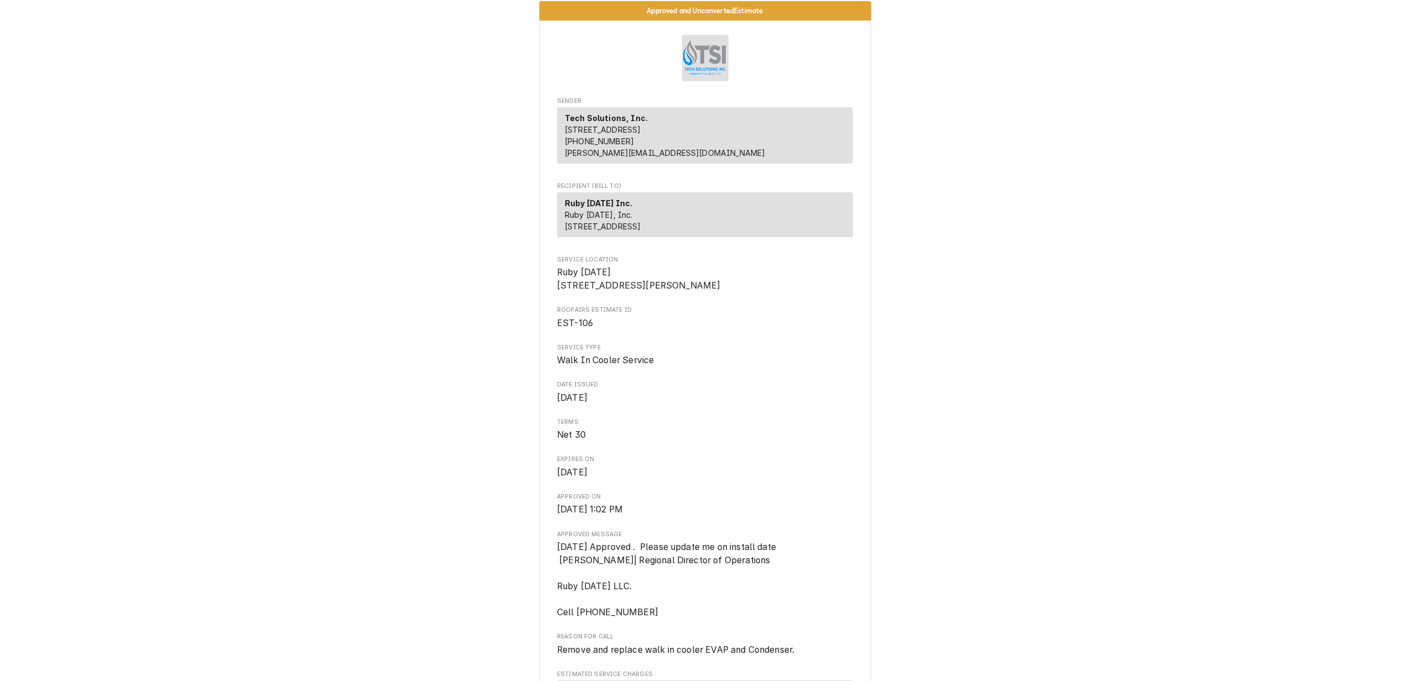
scroll to position [0, 0]
